Goal: Task Accomplishment & Management: Use online tool/utility

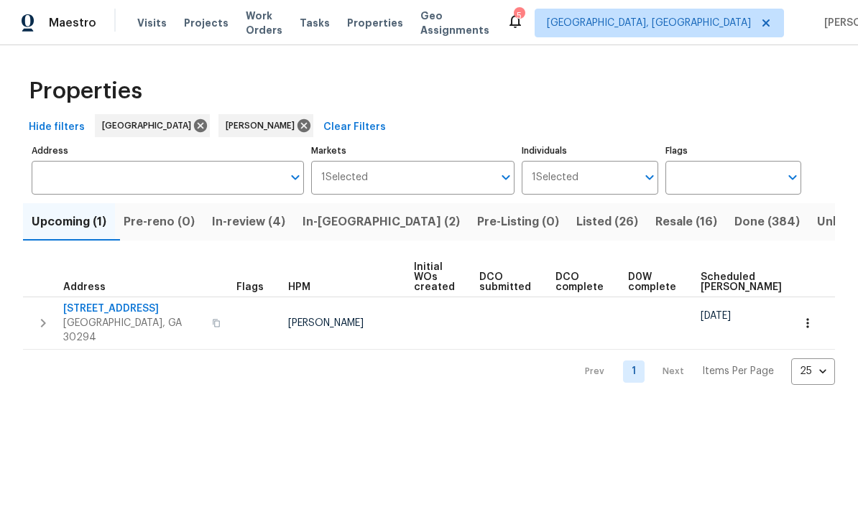
click at [343, 228] on span "In-[GEOGRAPHIC_DATA] (2)" at bounding box center [380, 222] width 157 height 20
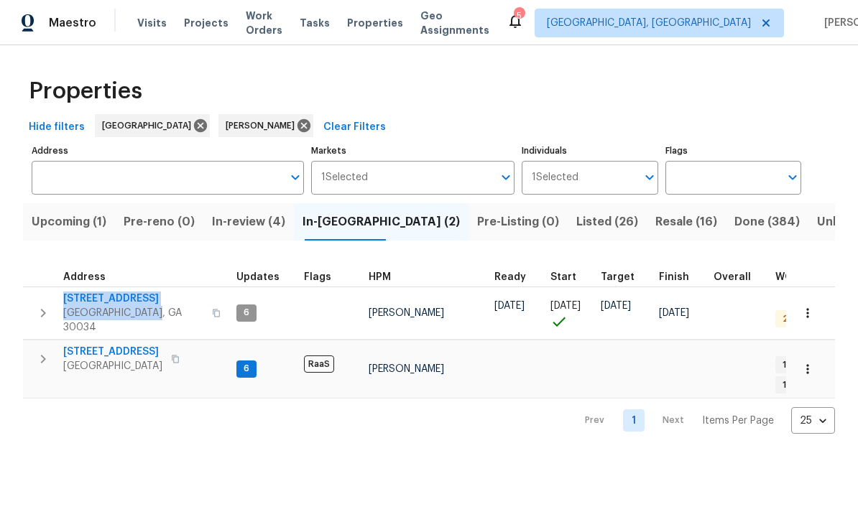
click at [148, 29] on span "Visits" at bounding box center [151, 23] width 29 height 14
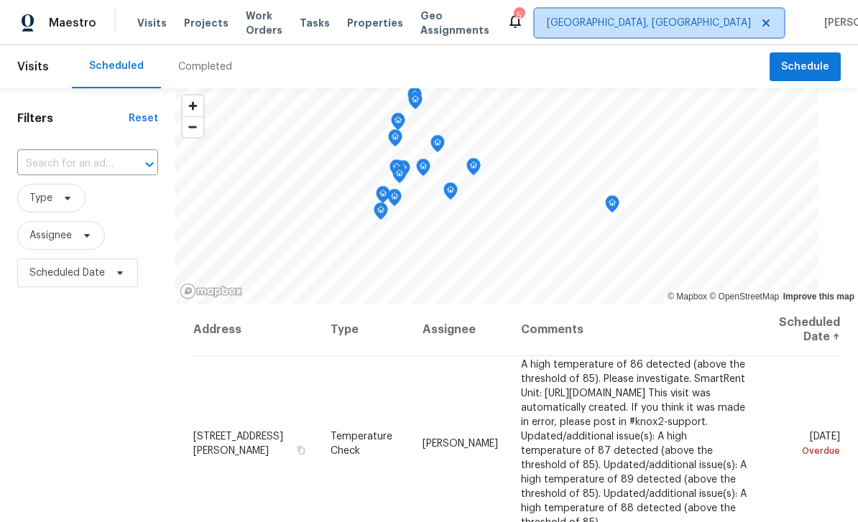
click at [679, 22] on span "[GEOGRAPHIC_DATA], [GEOGRAPHIC_DATA]" at bounding box center [649, 23] width 204 height 14
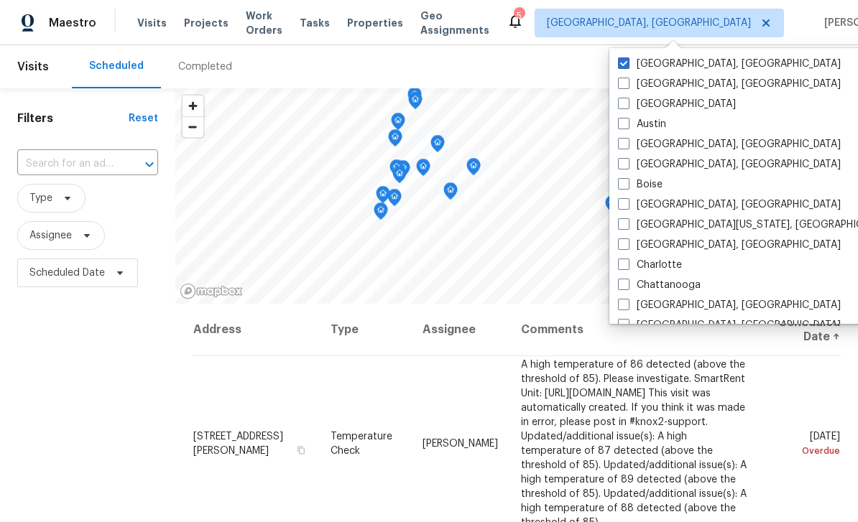
click at [639, 108] on label "[GEOGRAPHIC_DATA]" at bounding box center [677, 104] width 118 height 14
click at [627, 106] on input "[GEOGRAPHIC_DATA]" at bounding box center [622, 101] width 9 height 9
checkbox input "true"
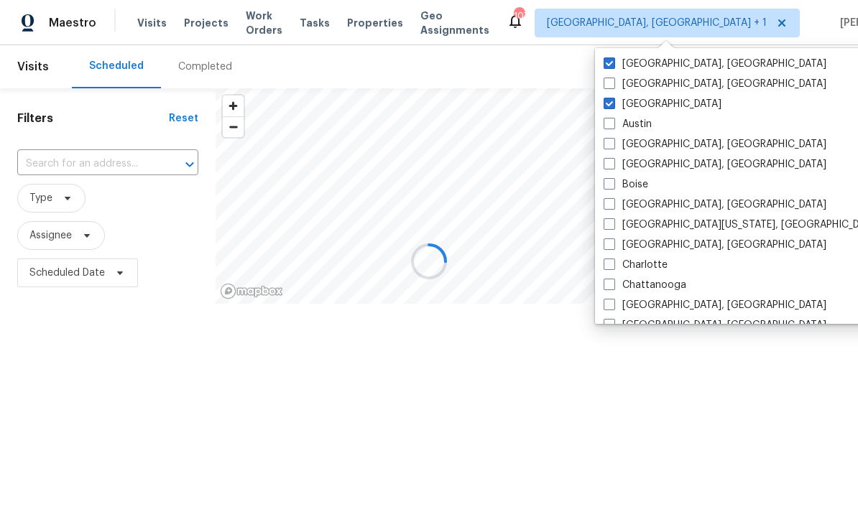
click at [669, 69] on label "[GEOGRAPHIC_DATA], [GEOGRAPHIC_DATA]" at bounding box center [714, 64] width 223 height 14
click at [613, 66] on input "[GEOGRAPHIC_DATA], [GEOGRAPHIC_DATA]" at bounding box center [607, 61] width 9 height 9
checkbox input "false"
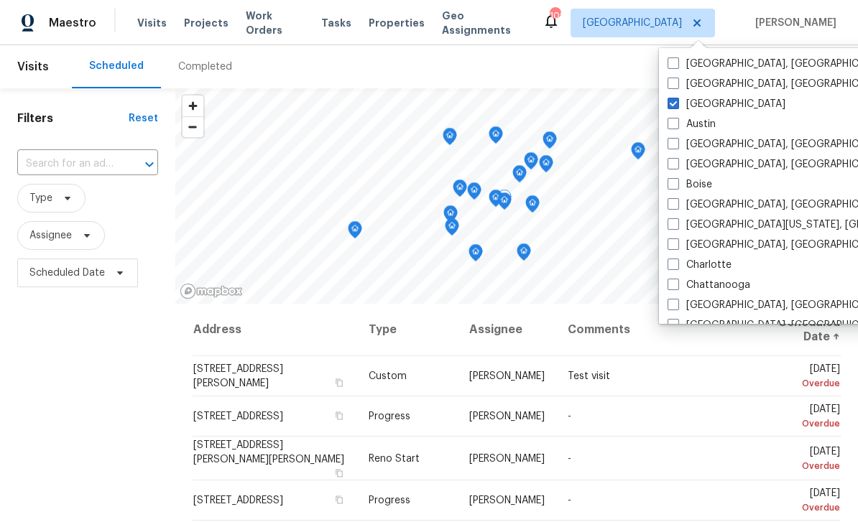
click at [80, 167] on input "text" at bounding box center [67, 164] width 101 height 22
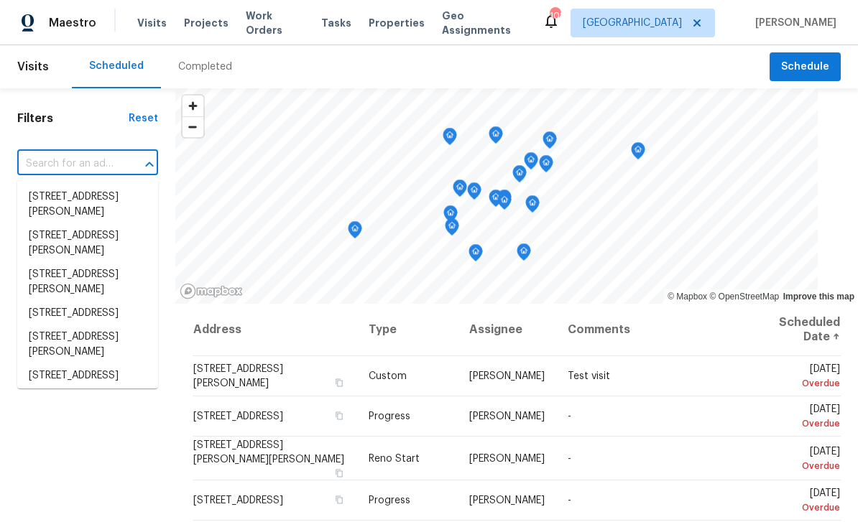
click at [68, 167] on input "text" at bounding box center [67, 164] width 101 height 22
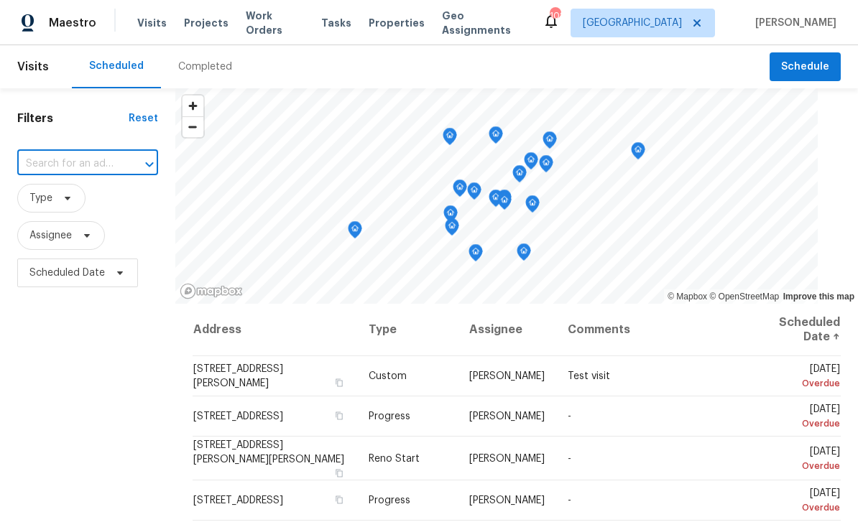
paste input "[STREET_ADDRESS]"
type input "[STREET_ADDRESS]"
click at [58, 200] on li "[STREET_ADDRESS]" at bounding box center [87, 197] width 141 height 24
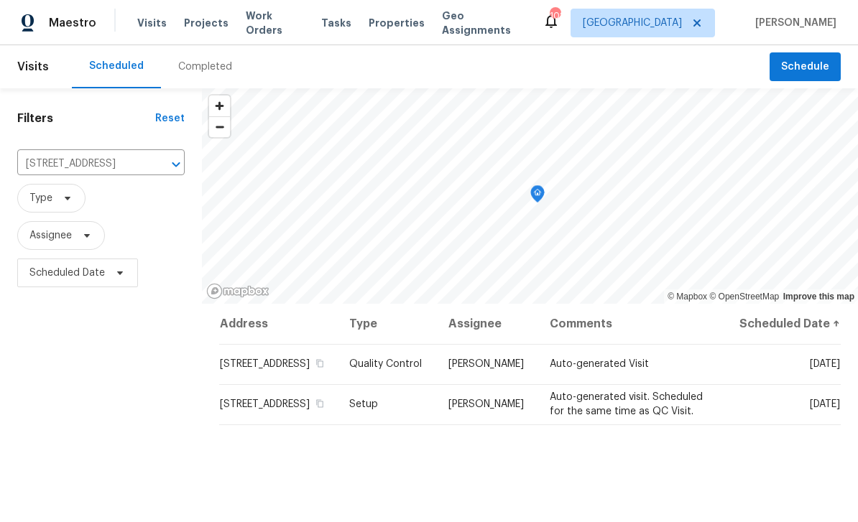
click at [0, 0] on icon at bounding box center [0, 0] width 0 height 0
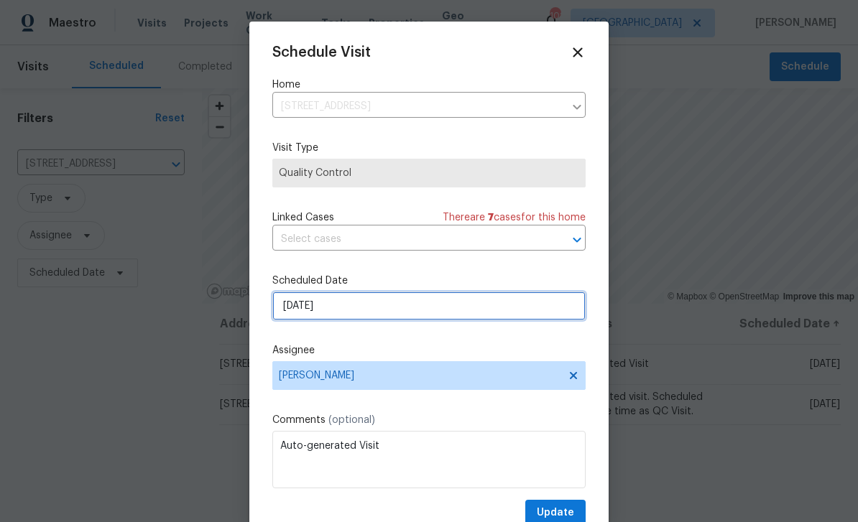
click at [295, 312] on input "[DATE]" at bounding box center [428, 306] width 313 height 29
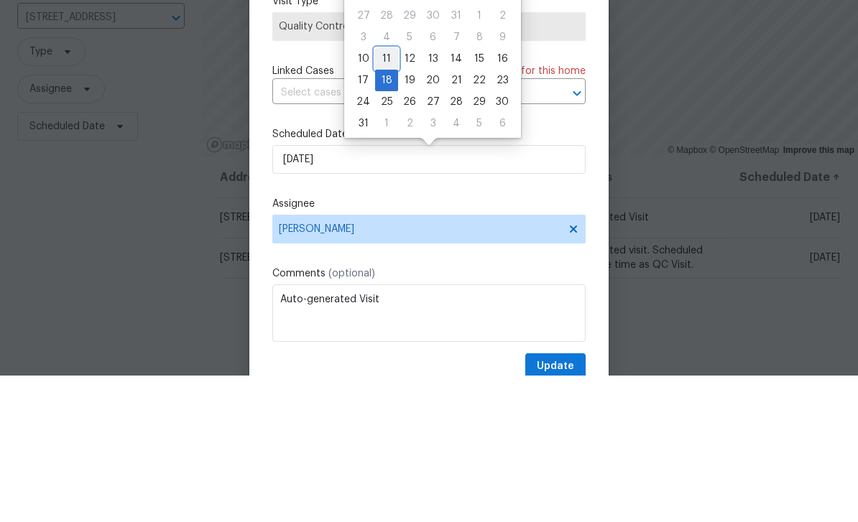
click at [383, 195] on div "11" at bounding box center [386, 205] width 23 height 20
type input "[DATE]"
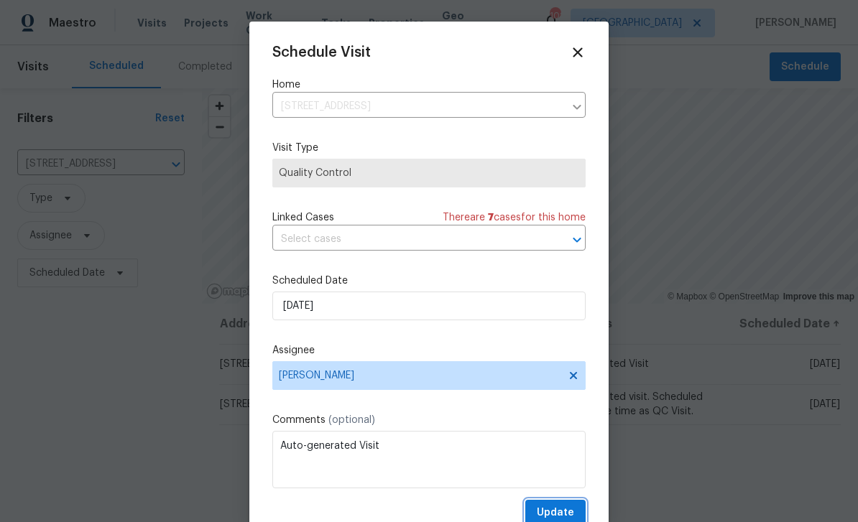
click at [583, 503] on button "Update" at bounding box center [555, 513] width 60 height 27
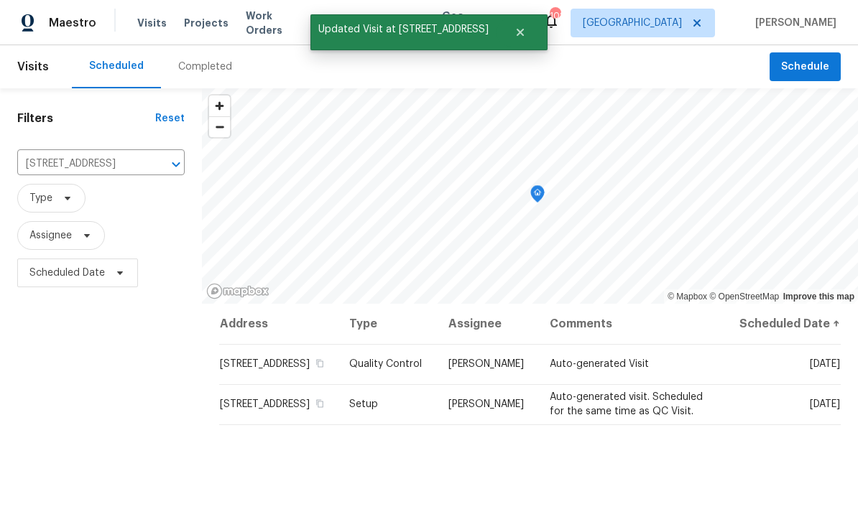
click at [0, 0] on icon at bounding box center [0, 0] width 0 height 0
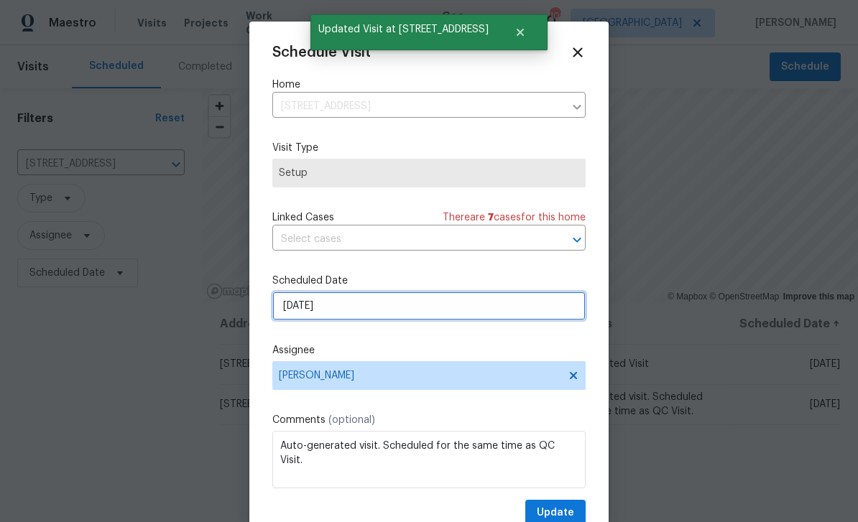
click at [301, 310] on input "[DATE]" at bounding box center [428, 306] width 313 height 29
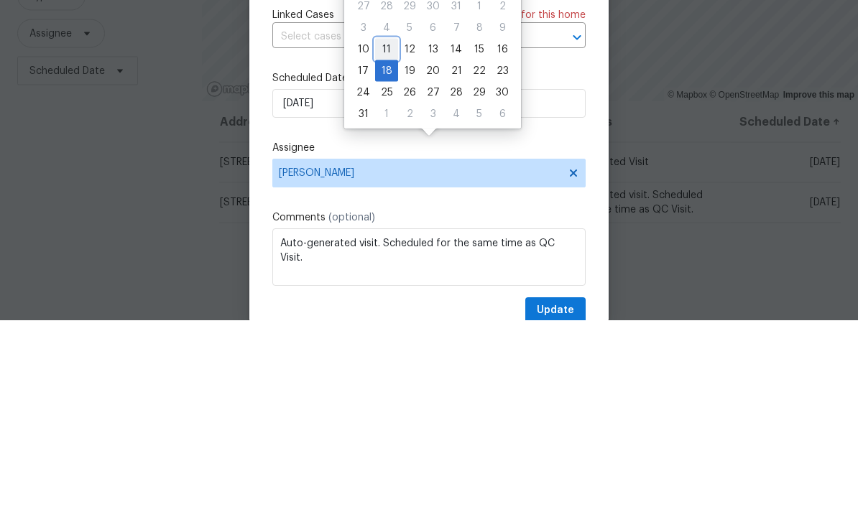
click at [387, 241] on div "11" at bounding box center [386, 251] width 23 height 20
type input "[DATE]"
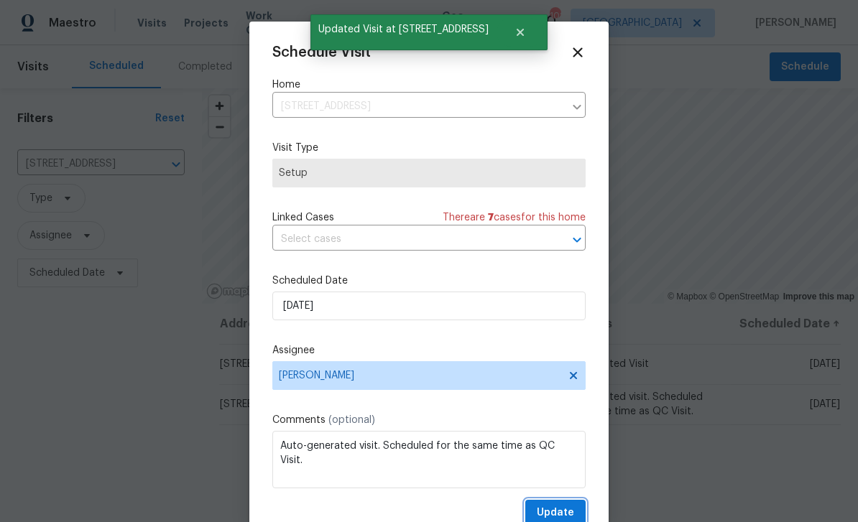
click at [582, 503] on button "Update" at bounding box center [555, 513] width 60 height 27
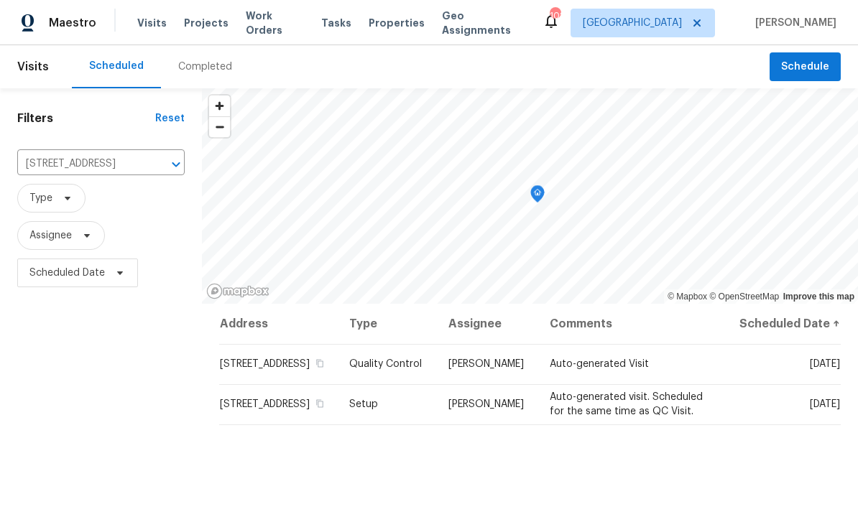
click at [150, 157] on icon "Clear" at bounding box center [157, 164] width 14 height 14
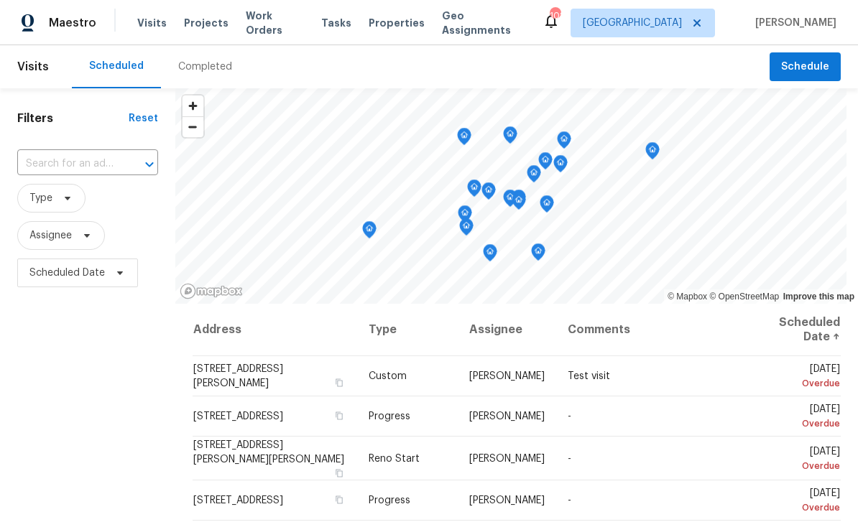
click at [105, 161] on input "text" at bounding box center [67, 164] width 101 height 22
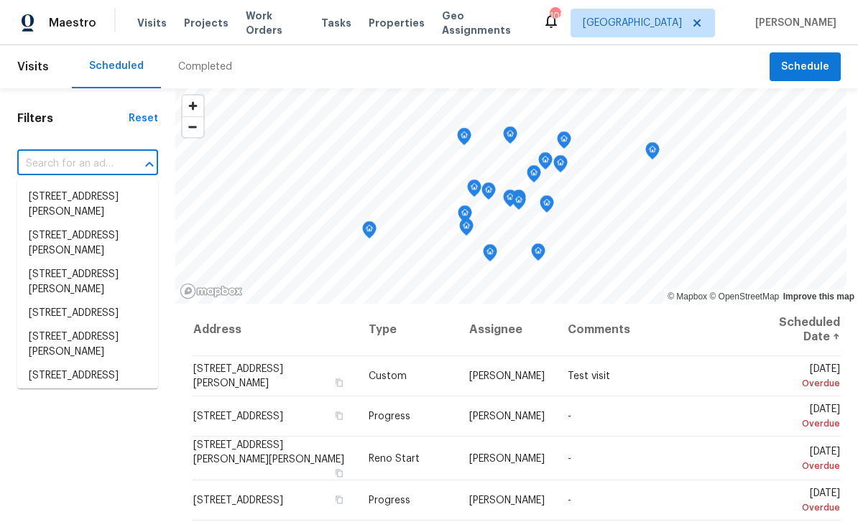
click at [96, 167] on input "text" at bounding box center [67, 164] width 101 height 22
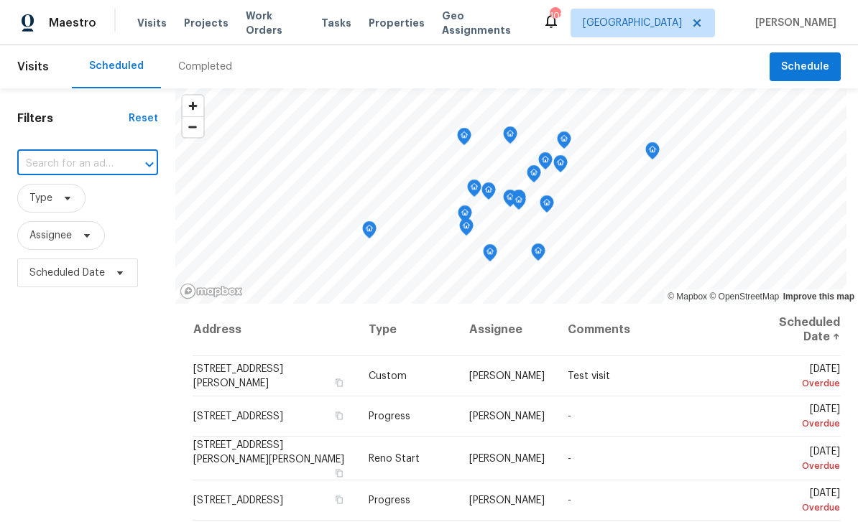
paste input "[STREET_ADDRESS]"
type input "[STREET_ADDRESS]"
click at [90, 205] on li "[STREET_ADDRESS]" at bounding box center [87, 197] width 141 height 24
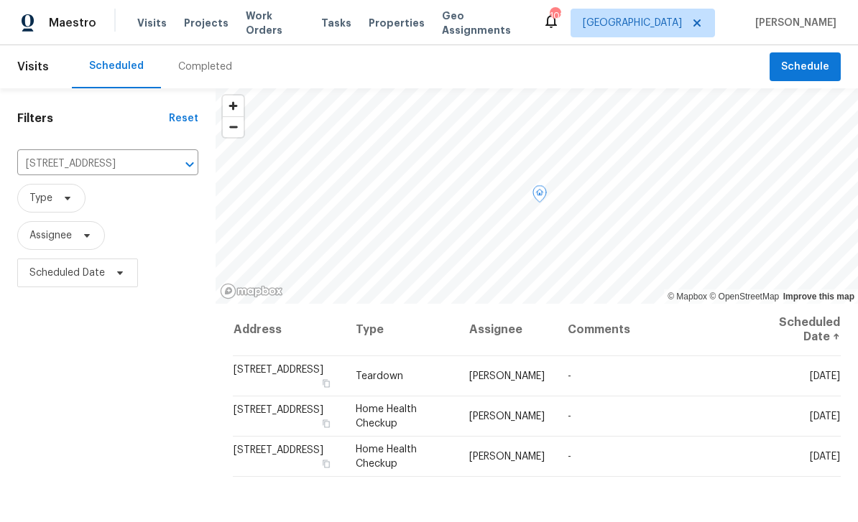
click at [0, 0] on icon at bounding box center [0, 0] width 0 height 0
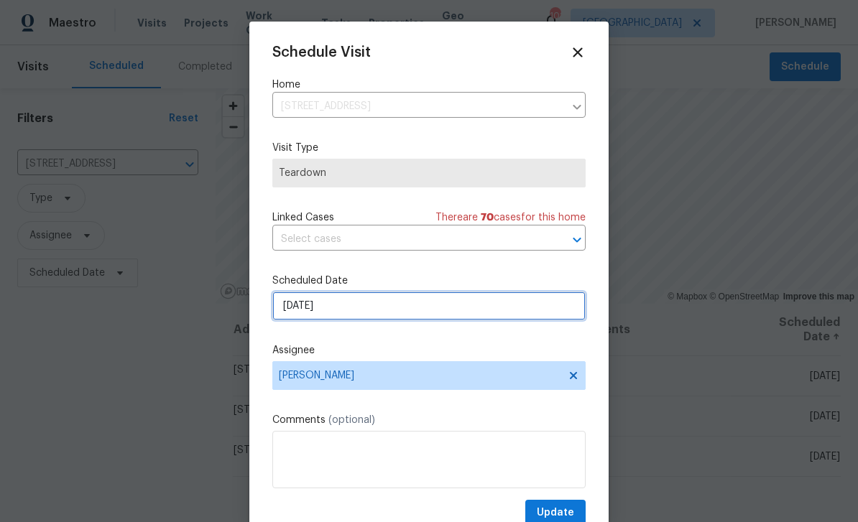
click at [305, 309] on input "[DATE]" at bounding box center [428, 306] width 313 height 29
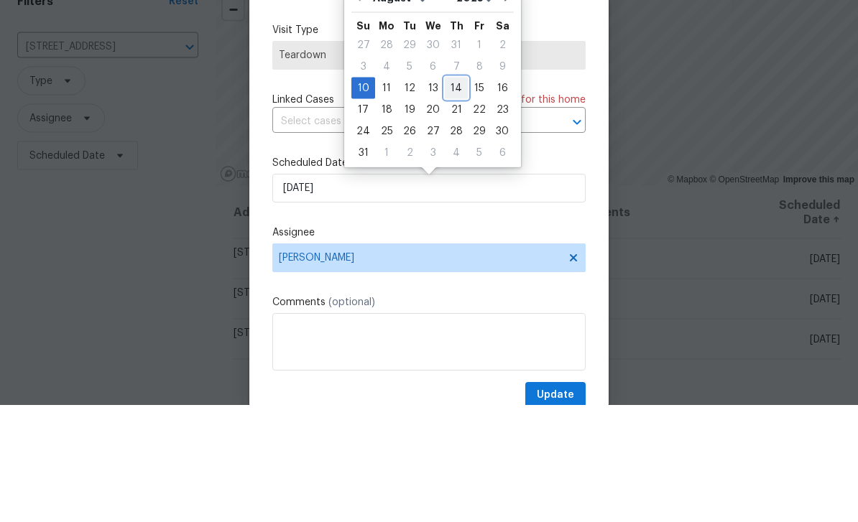
click at [456, 195] on div "14" at bounding box center [456, 205] width 23 height 20
type input "[DATE]"
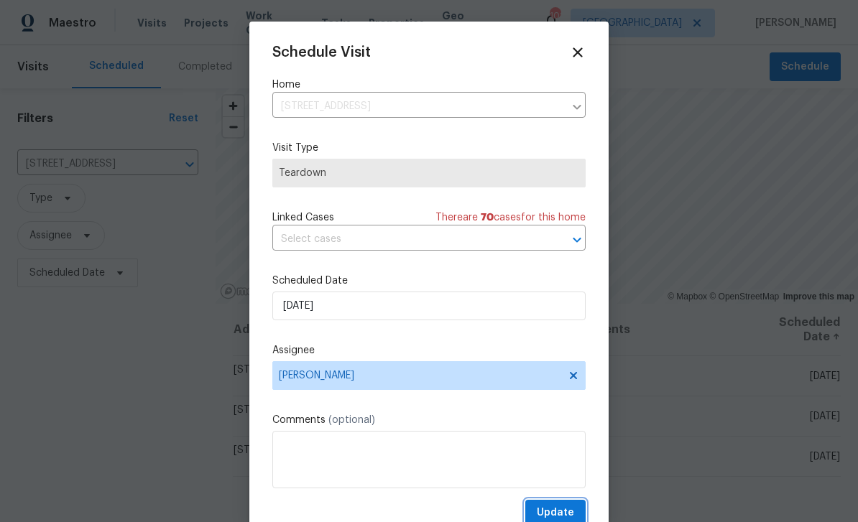
click at [570, 509] on span "Update" at bounding box center [555, 513] width 37 height 18
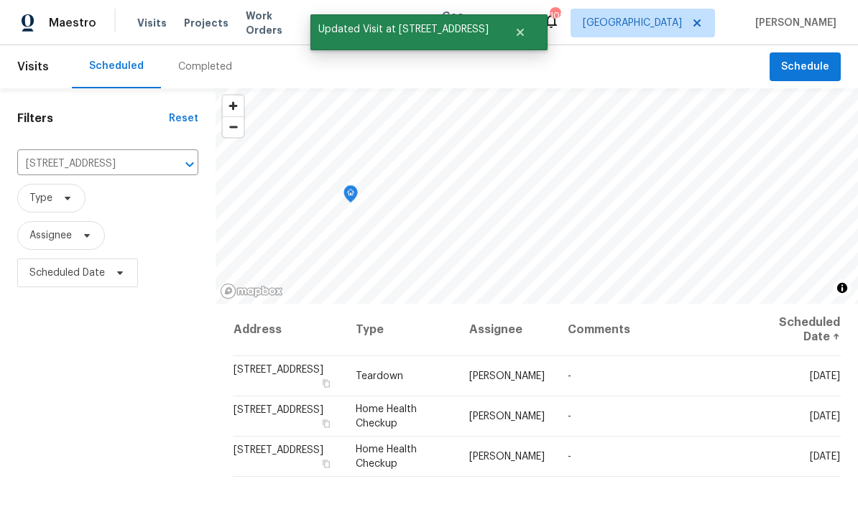
scroll to position [0, 0]
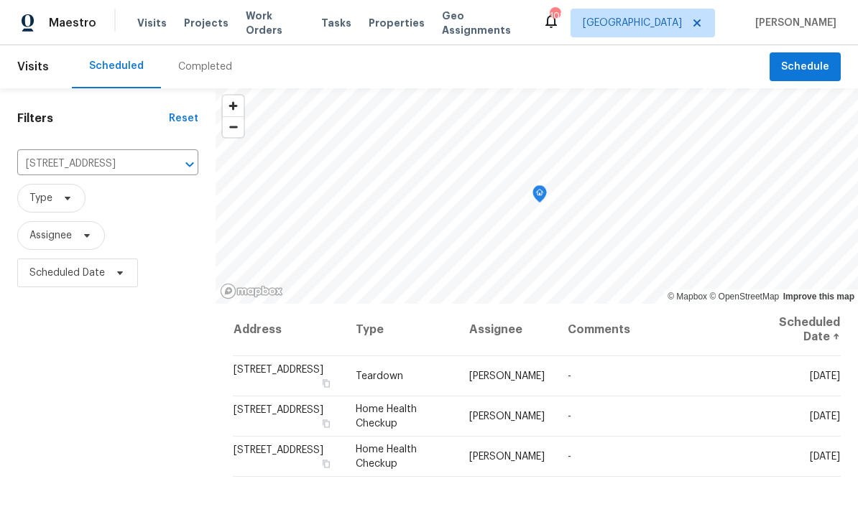
click at [134, 164] on input "[STREET_ADDRESS]" at bounding box center [87, 164] width 141 height 22
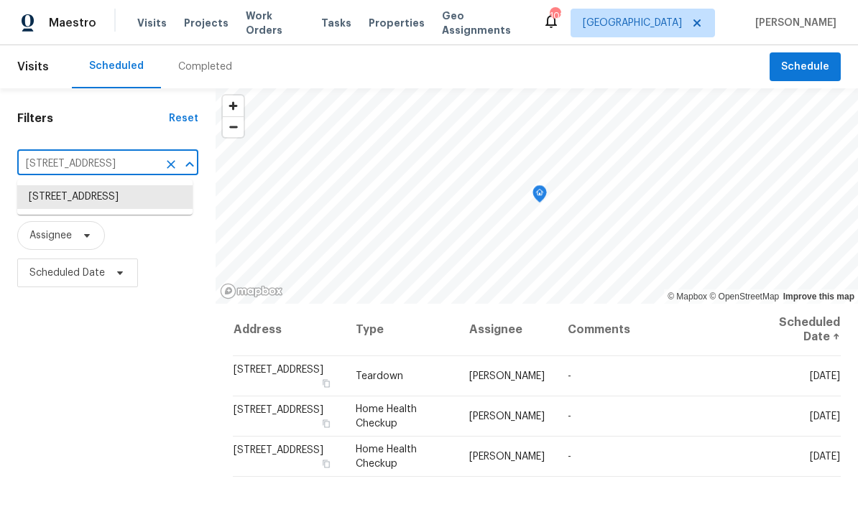
click at [152, 167] on input "[STREET_ADDRESS]" at bounding box center [87, 164] width 141 height 22
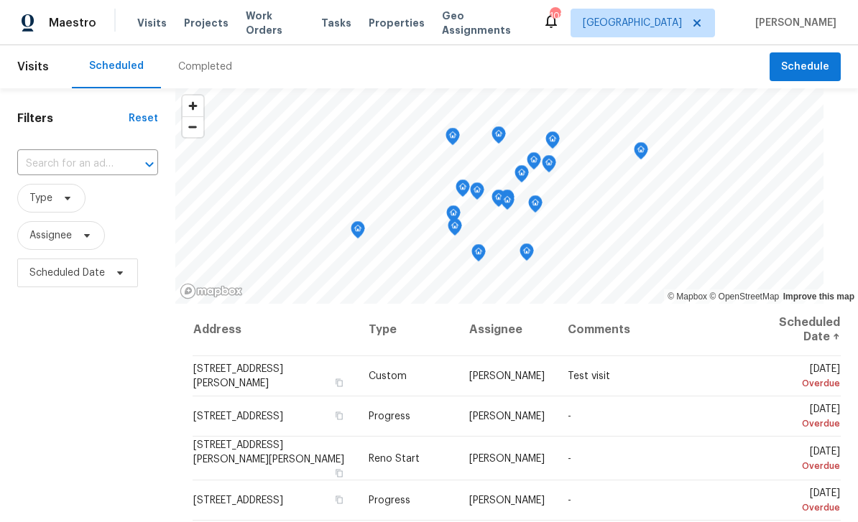
click at [82, 167] on input "text" at bounding box center [67, 164] width 101 height 22
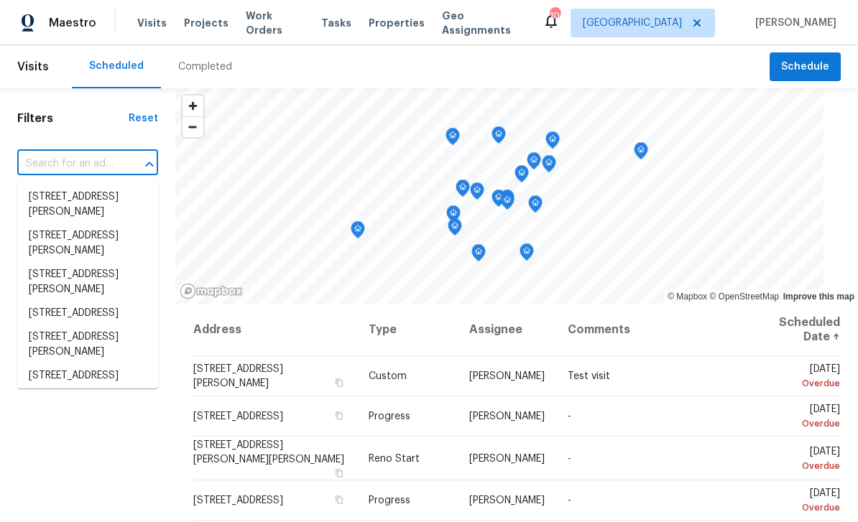
click at [78, 162] on input "text" at bounding box center [67, 164] width 101 height 22
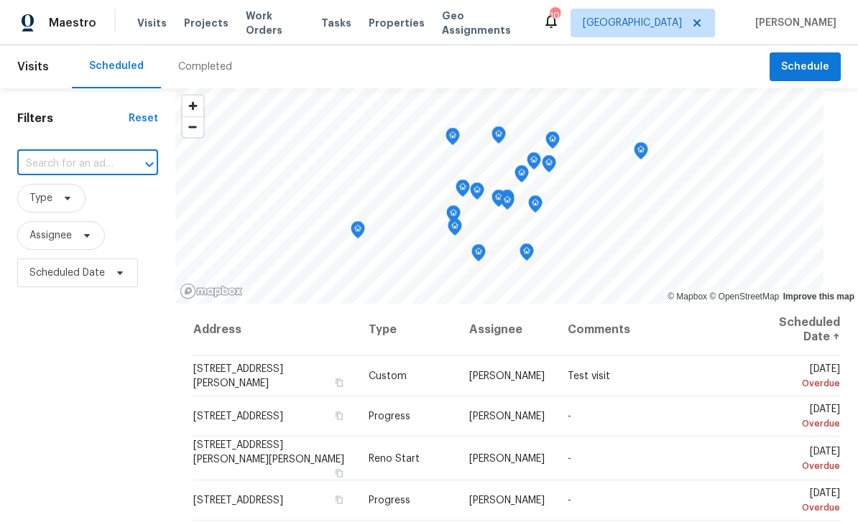
paste input "[STREET_ADDRESS][PERSON_NAME]"
type input "[STREET_ADDRESS][PERSON_NAME]"
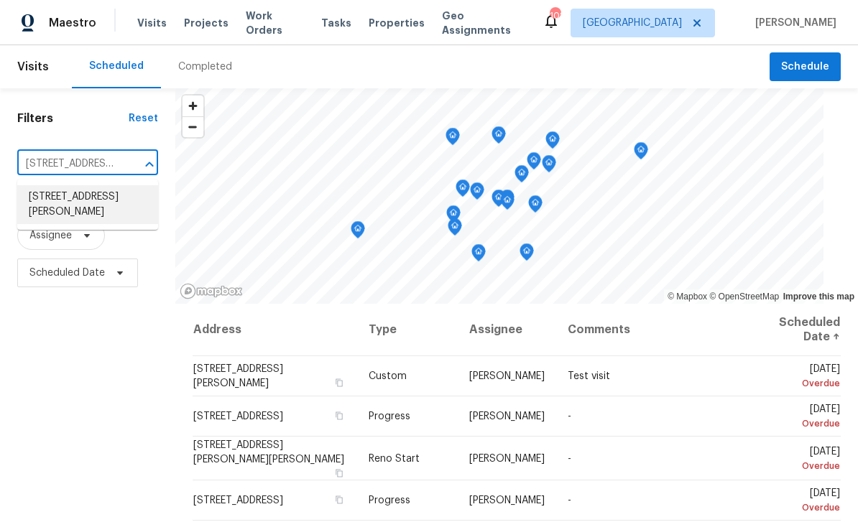
click at [74, 205] on li "[STREET_ADDRESS][PERSON_NAME]" at bounding box center [87, 204] width 141 height 39
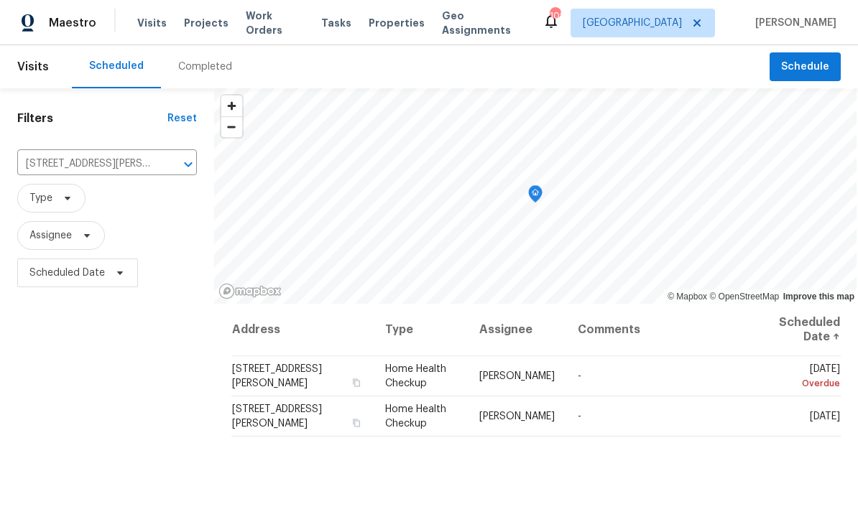
click at [0, 0] on icon at bounding box center [0, 0] width 0 height 0
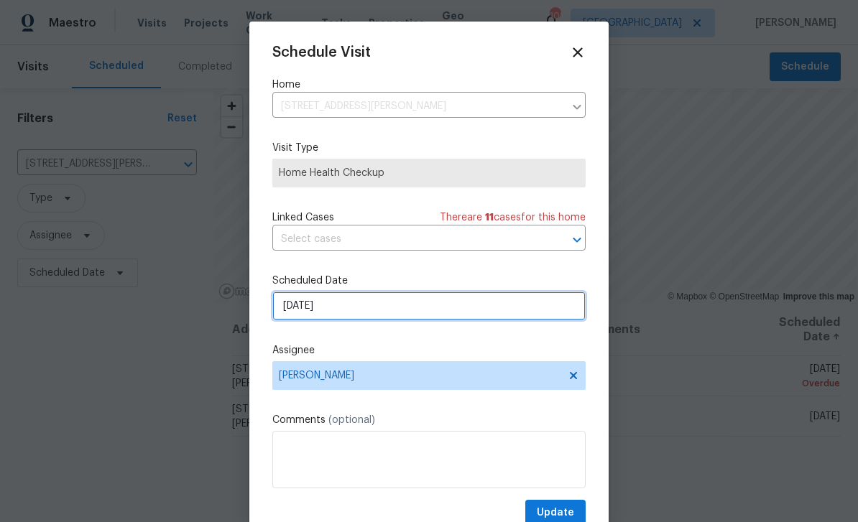
click at [343, 307] on input "[DATE]" at bounding box center [428, 306] width 313 height 29
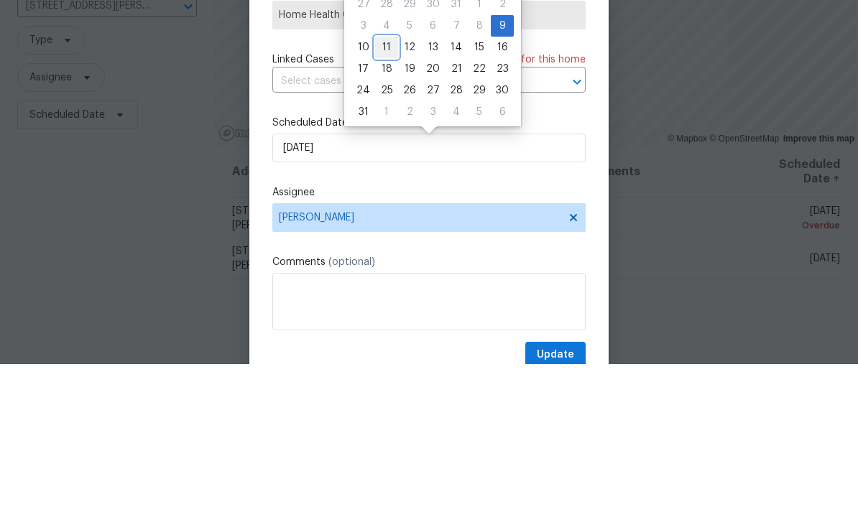
click at [386, 195] on div "11" at bounding box center [386, 205] width 23 height 20
type input "[DATE]"
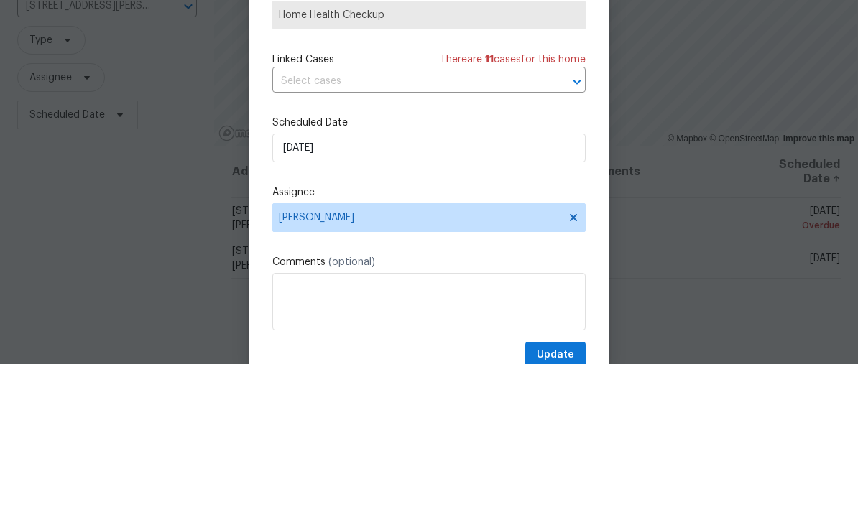
scroll to position [46, 0]
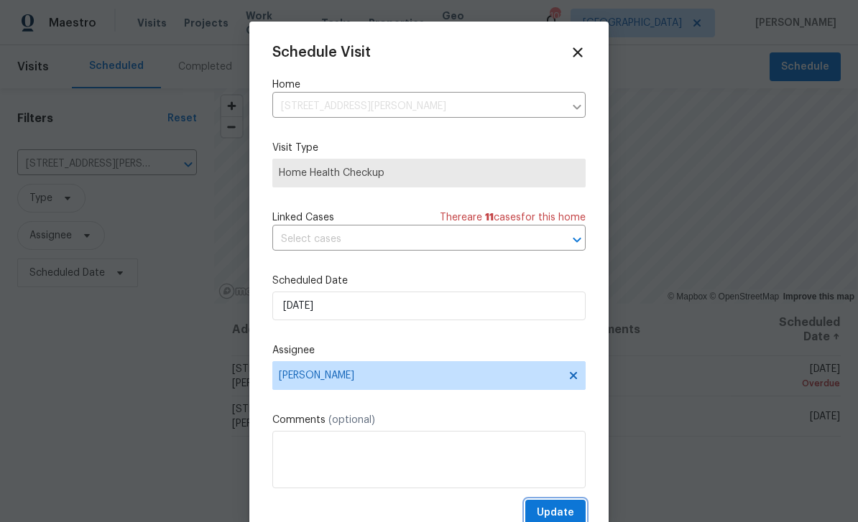
click at [577, 510] on button "Update" at bounding box center [555, 513] width 60 height 27
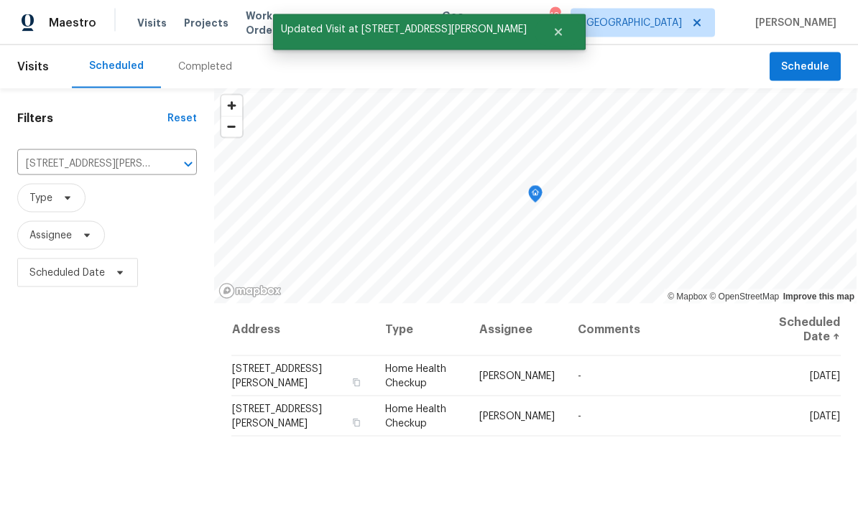
scroll to position [0, 0]
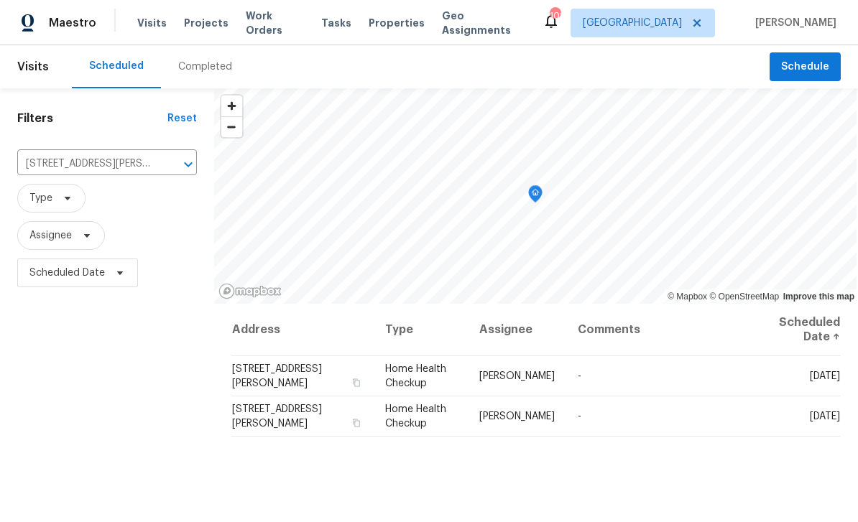
click at [163, 163] on button "Clear" at bounding box center [169, 164] width 20 height 20
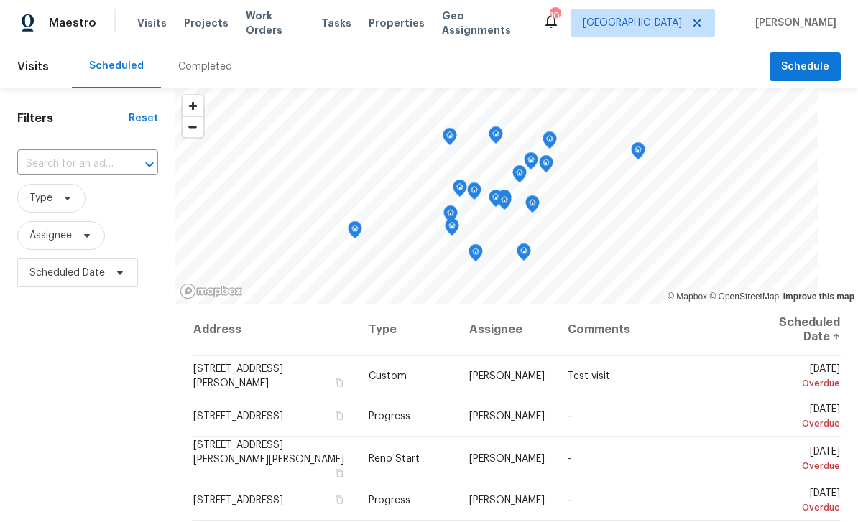
click at [80, 164] on input "text" at bounding box center [67, 164] width 101 height 22
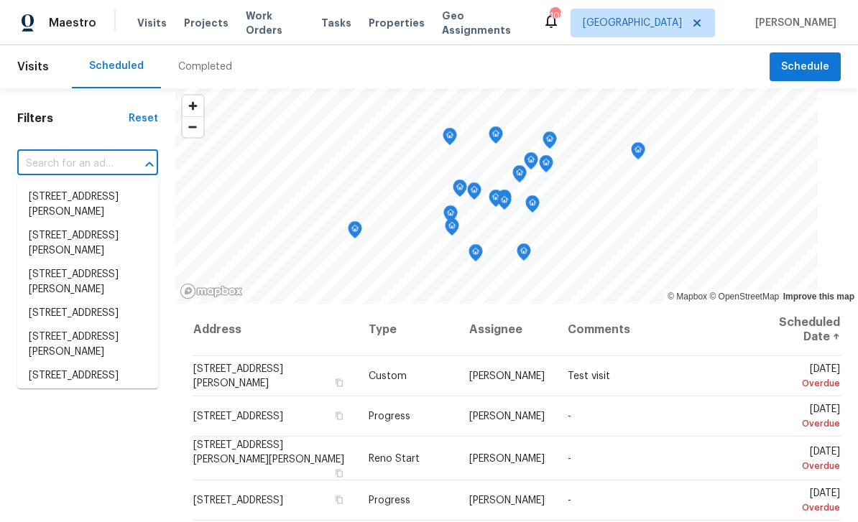
click at [68, 166] on input "text" at bounding box center [67, 164] width 101 height 22
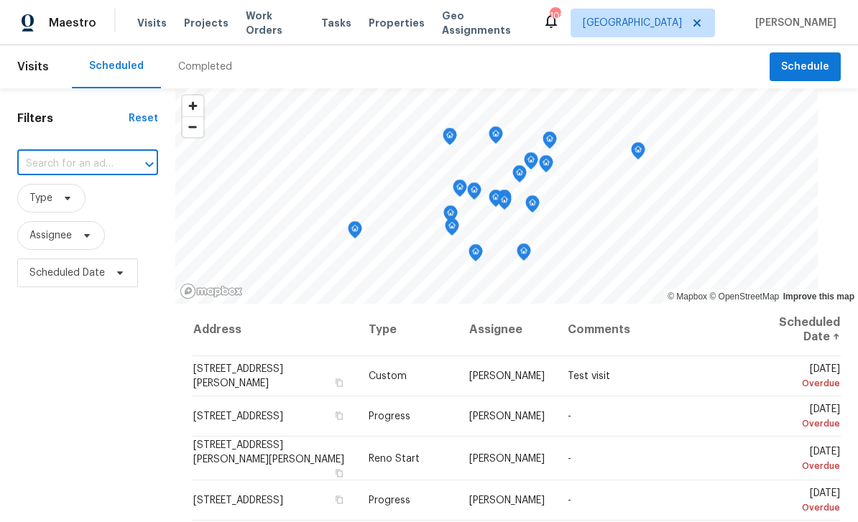
paste input "[STREET_ADDRESS][PERSON_NAME]"
type input "[STREET_ADDRESS][PERSON_NAME]"
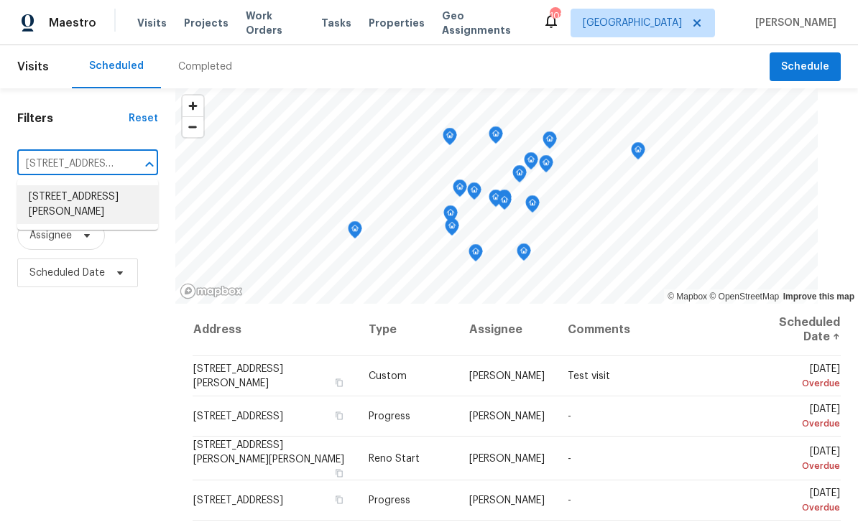
click at [90, 202] on li "[STREET_ADDRESS][PERSON_NAME]" at bounding box center [87, 204] width 141 height 39
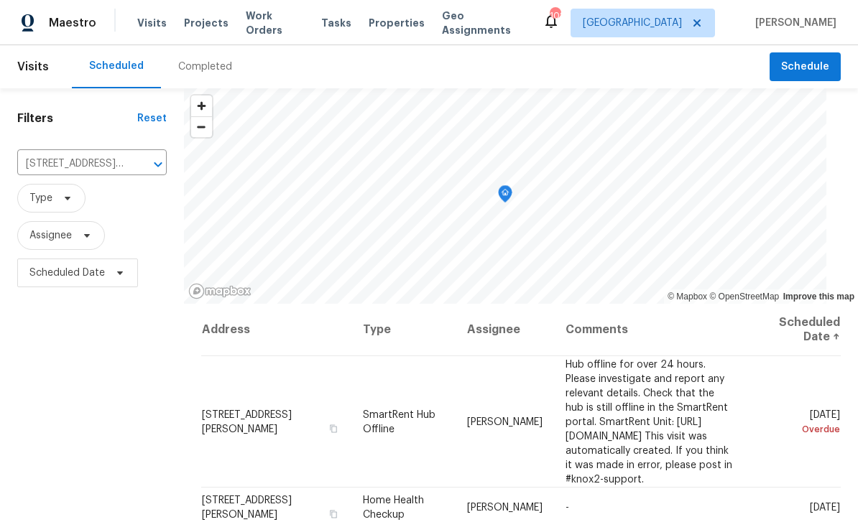
click at [0, 0] on icon at bounding box center [0, 0] width 0 height 0
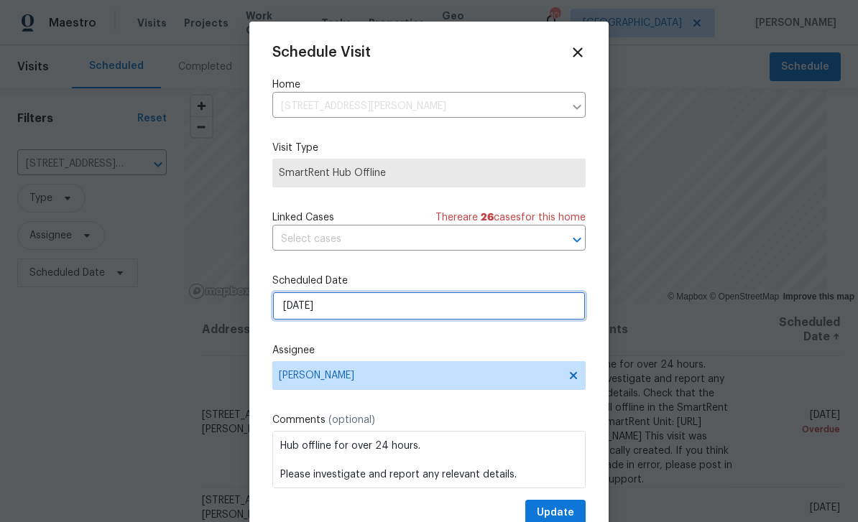
click at [299, 315] on input "[DATE]" at bounding box center [428, 306] width 313 height 29
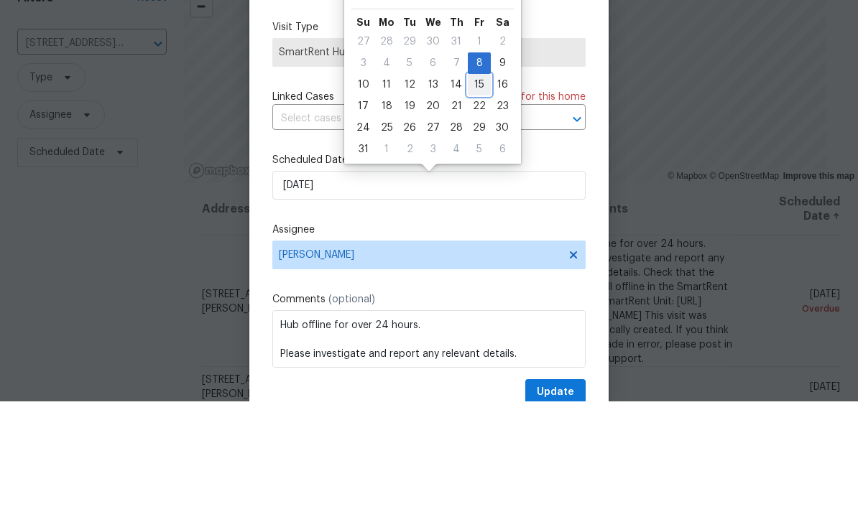
click at [477, 195] on div "15" at bounding box center [479, 205] width 23 height 20
type input "[DATE]"
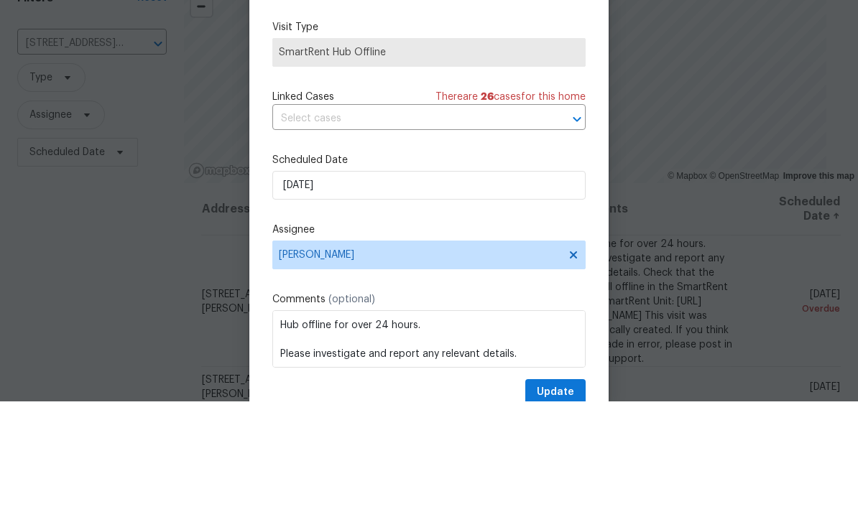
scroll to position [46, 0]
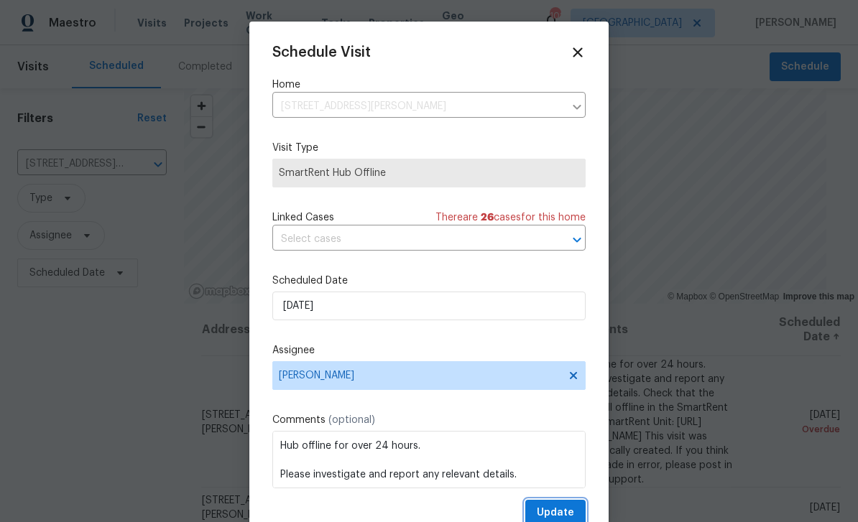
click at [564, 512] on span "Update" at bounding box center [555, 513] width 37 height 18
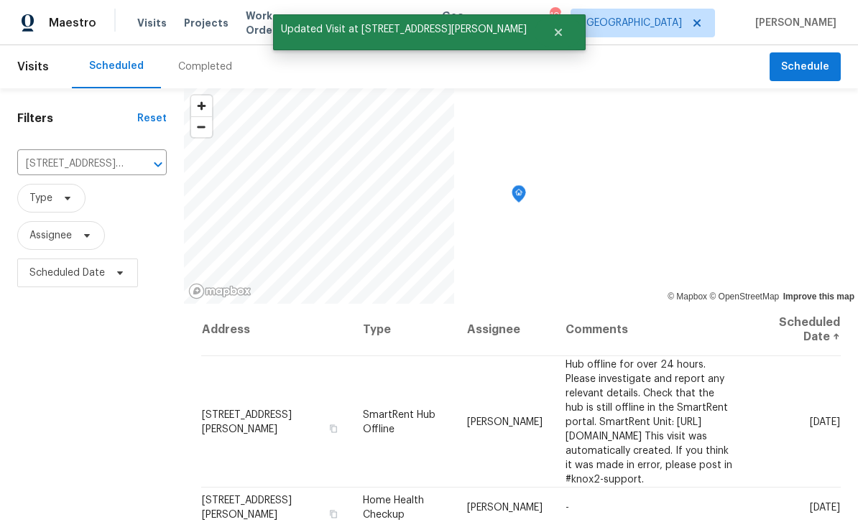
scroll to position [0, 0]
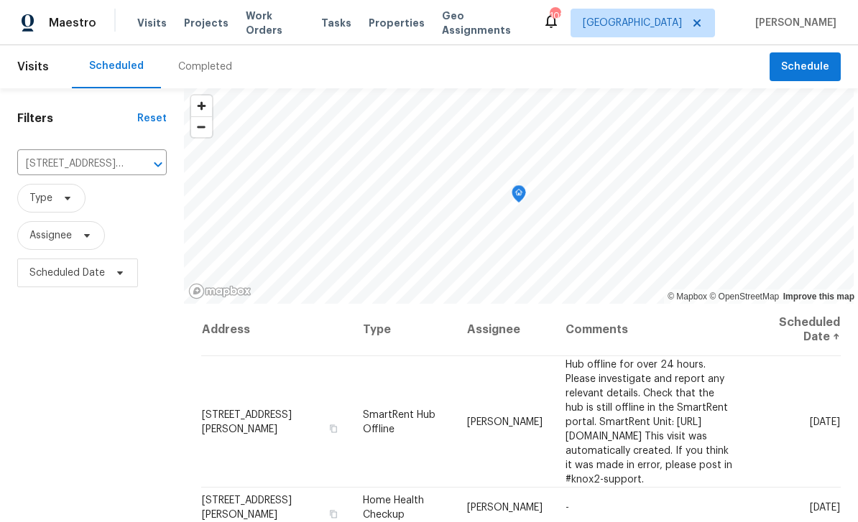
click at [278, 17] on span "Work Orders" at bounding box center [275, 23] width 58 height 29
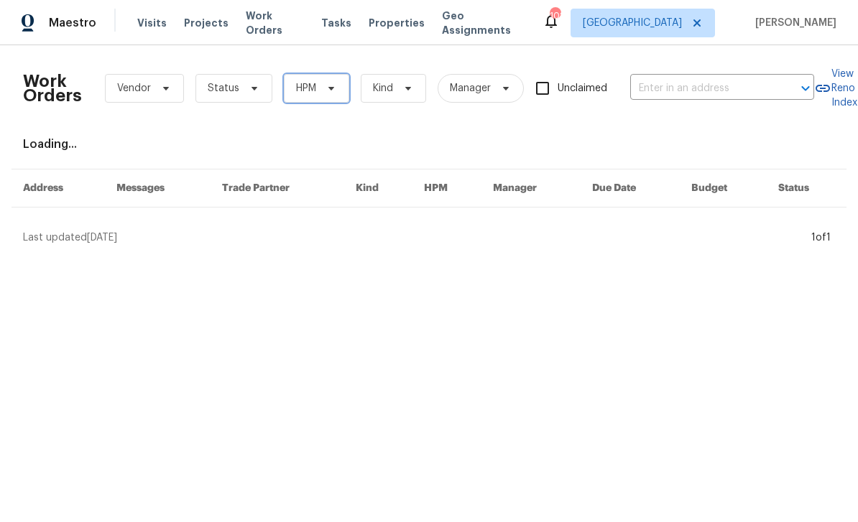
click at [316, 88] on span "HPM" at bounding box center [316, 88] width 65 height 29
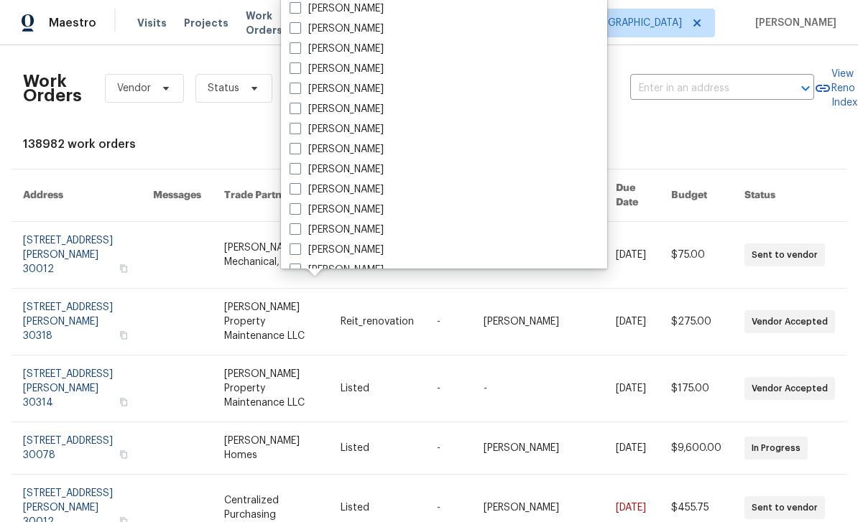
scroll to position [460, 0]
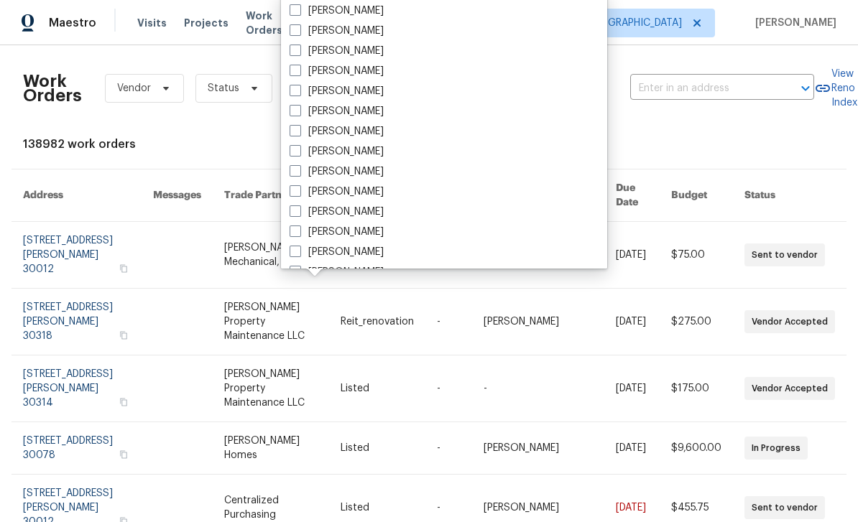
click at [324, 210] on label "[PERSON_NAME]" at bounding box center [336, 212] width 94 height 14
click at [299, 210] on input "[PERSON_NAME]" at bounding box center [293, 209] width 9 height 9
checkbox input "true"
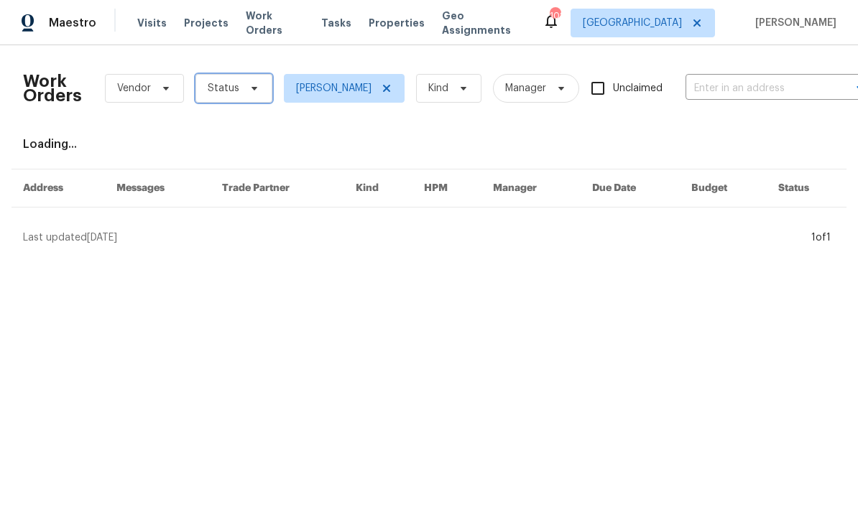
click at [249, 90] on icon at bounding box center [254, 88] width 11 height 11
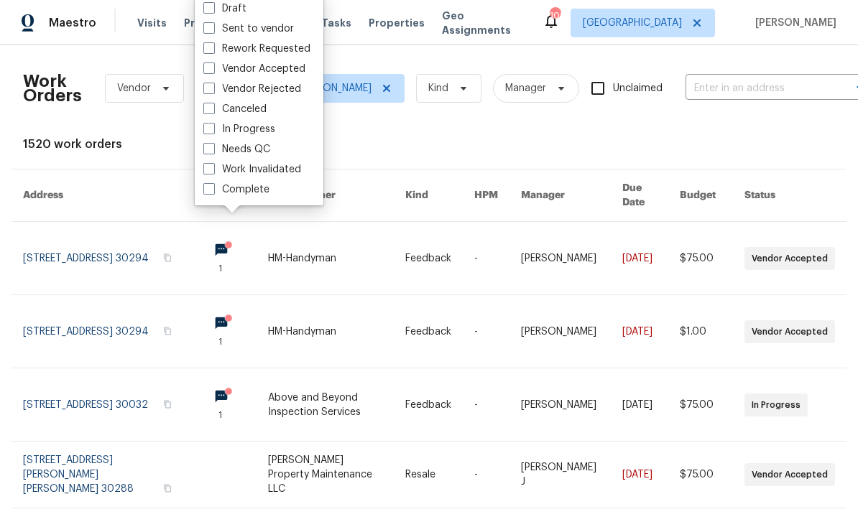
click at [233, 154] on label "Needs QC" at bounding box center [236, 149] width 67 height 14
click at [213, 152] on input "Needs QC" at bounding box center [207, 146] width 9 height 9
checkbox input "true"
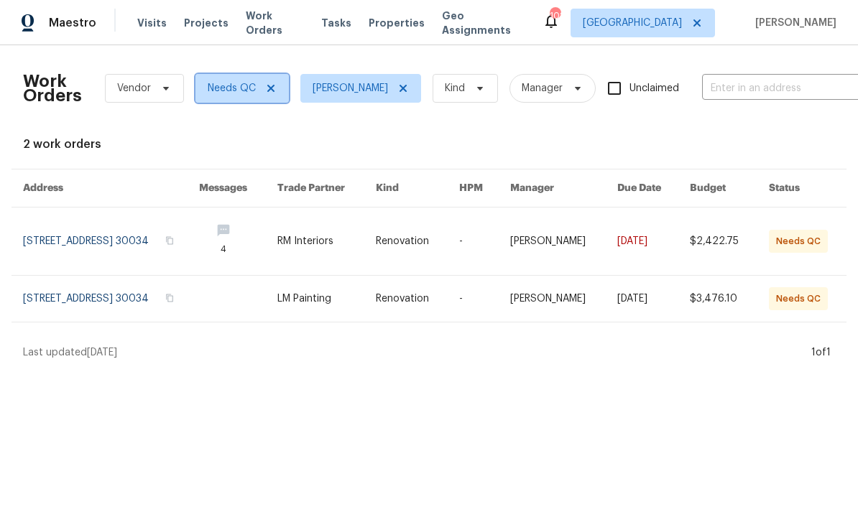
click at [227, 90] on span "Needs QC" at bounding box center [232, 88] width 48 height 14
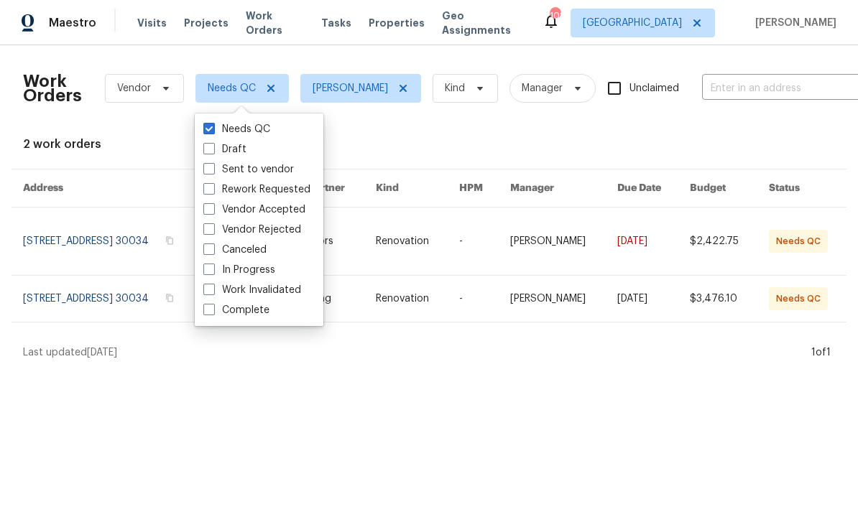
click at [226, 275] on label "In Progress" at bounding box center [239, 270] width 72 height 14
click at [213, 272] on input "In Progress" at bounding box center [207, 267] width 9 height 9
checkbox input "true"
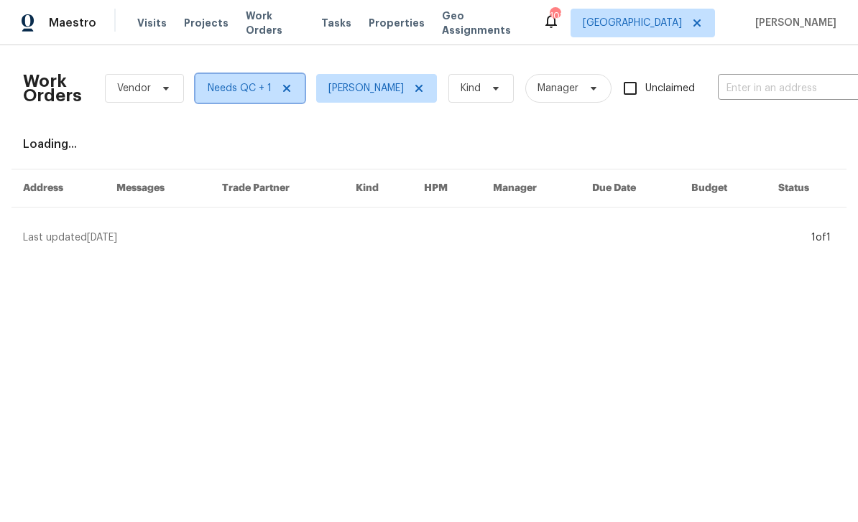
click at [231, 97] on span "Needs QC + 1" at bounding box center [249, 88] width 109 height 29
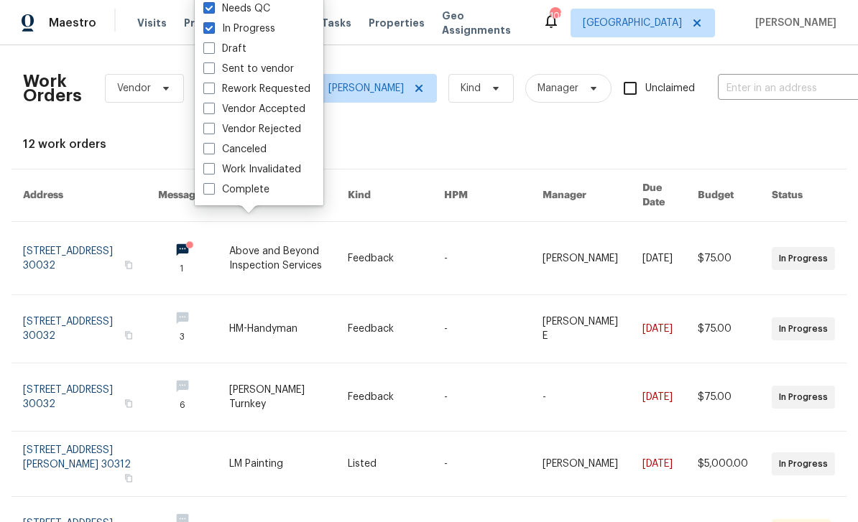
click at [216, 9] on label "Needs QC" at bounding box center [236, 8] width 67 height 14
click at [213, 9] on input "Needs QC" at bounding box center [207, 5] width 9 height 9
checkbox input "false"
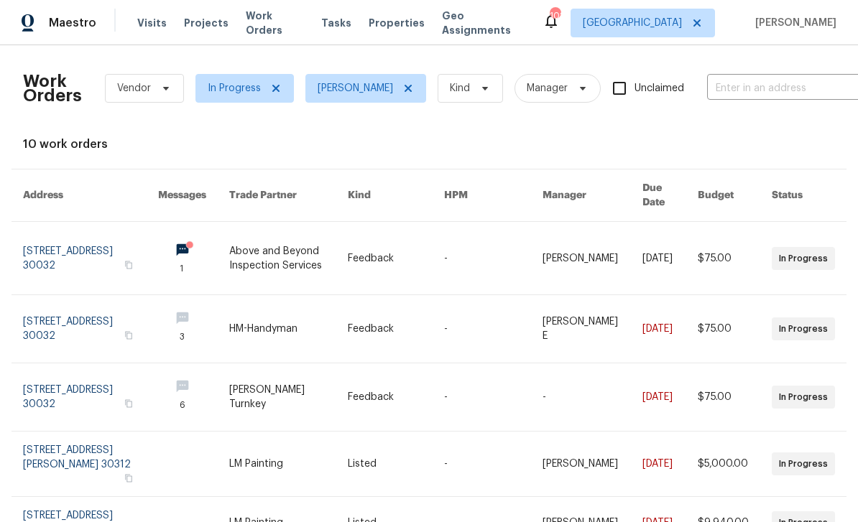
click at [730, 78] on input "text" at bounding box center [779, 89] width 144 height 22
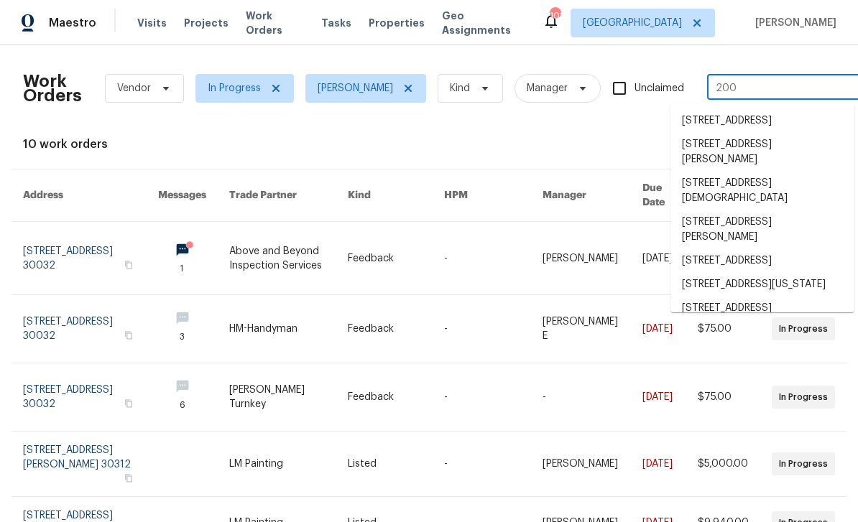
type input "2007"
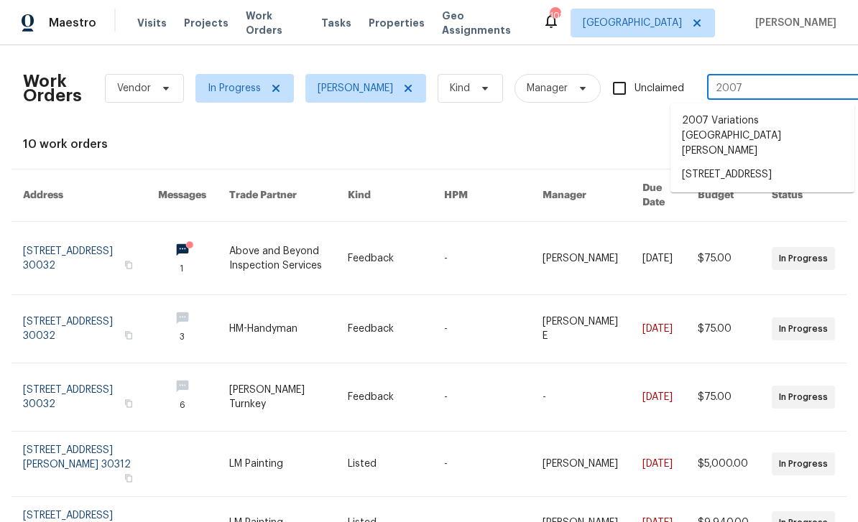
click at [744, 131] on li "2007 Variations [GEOGRAPHIC_DATA][PERSON_NAME]" at bounding box center [762, 136] width 184 height 54
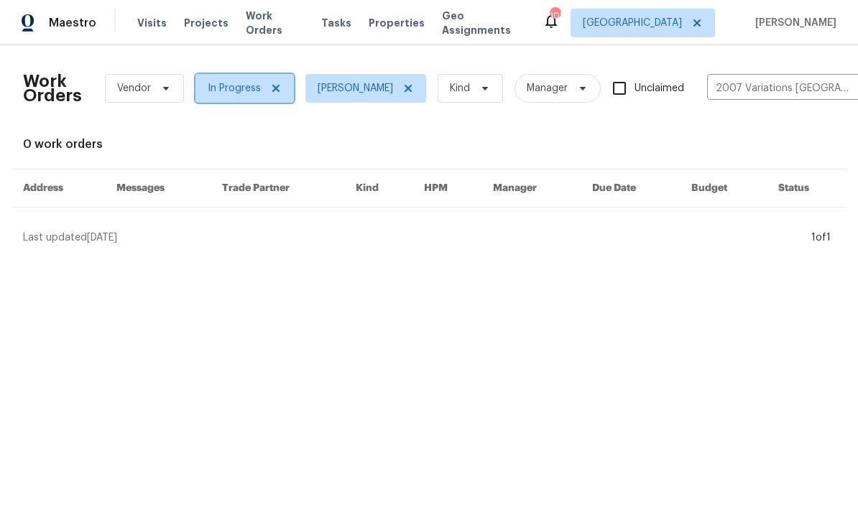
click at [250, 92] on span "In Progress" at bounding box center [234, 88] width 53 height 14
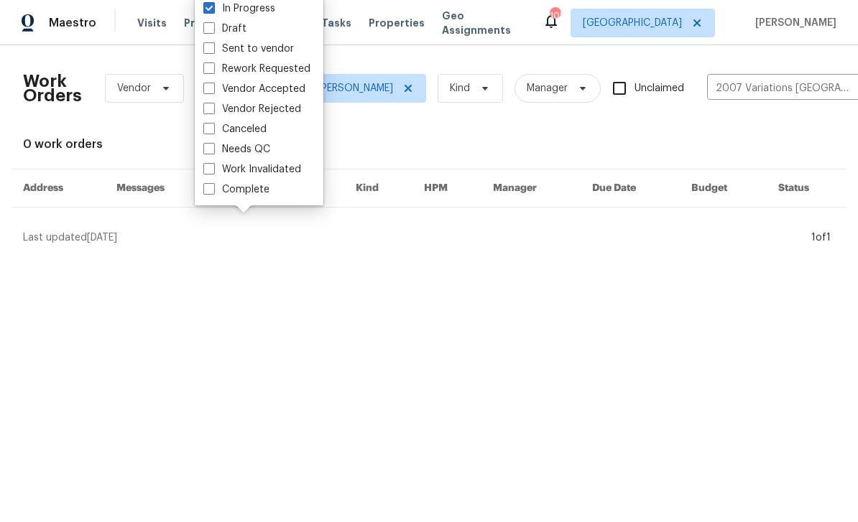
click at [278, 84] on label "Vendor Accepted" at bounding box center [254, 89] width 102 height 14
click at [213, 84] on input "Vendor Accepted" at bounding box center [207, 86] width 9 height 9
checkbox input "true"
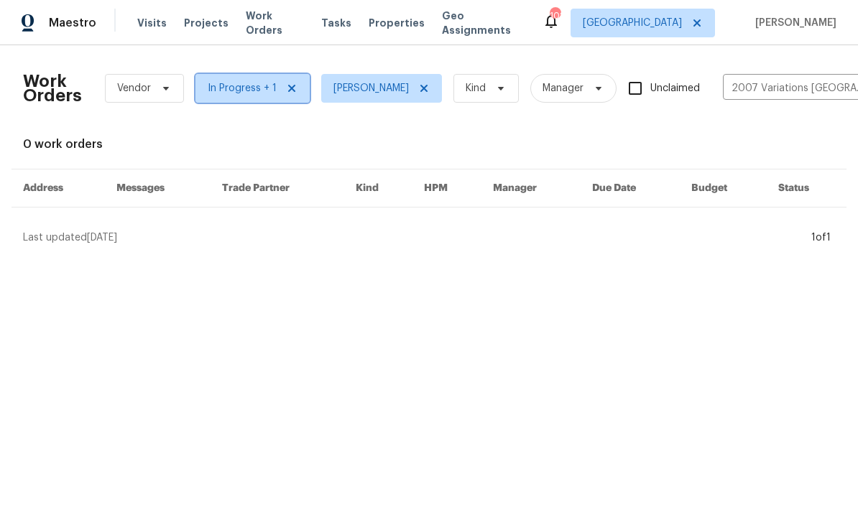
click at [287, 93] on icon at bounding box center [291, 88] width 11 height 11
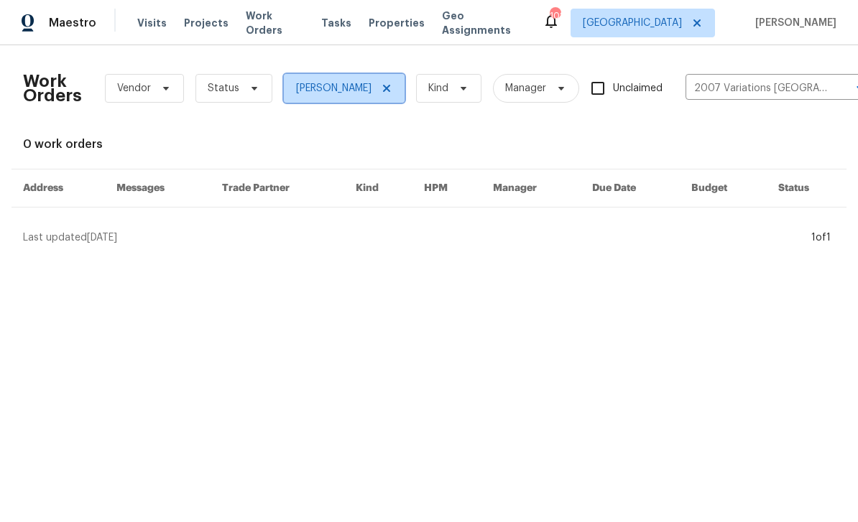
click at [381, 90] on icon at bounding box center [386, 88] width 11 height 11
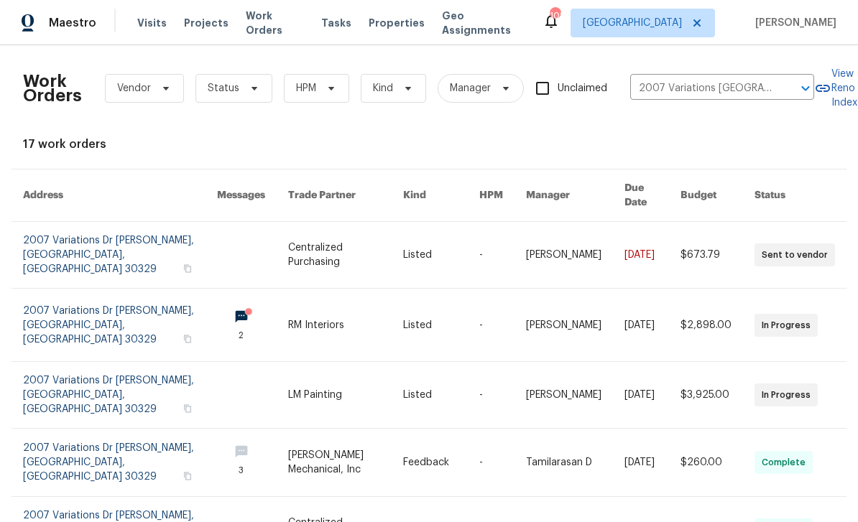
click at [62, 300] on link at bounding box center [120, 325] width 194 height 73
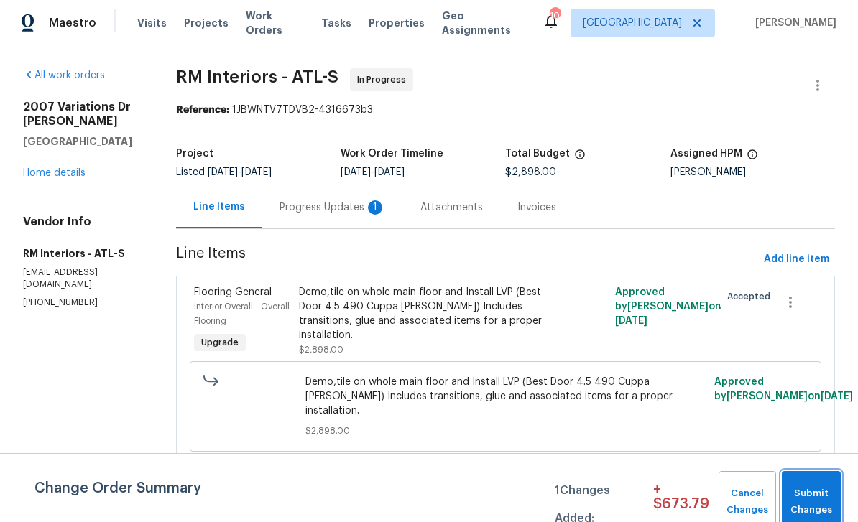
click at [827, 496] on span "Submit Changes" at bounding box center [811, 502] width 45 height 33
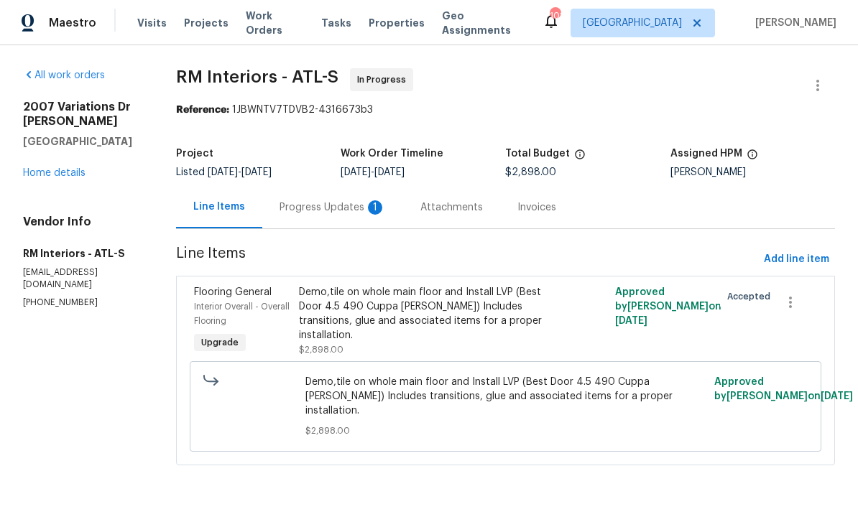
click at [321, 211] on div "Progress Updates 1" at bounding box center [332, 207] width 106 height 14
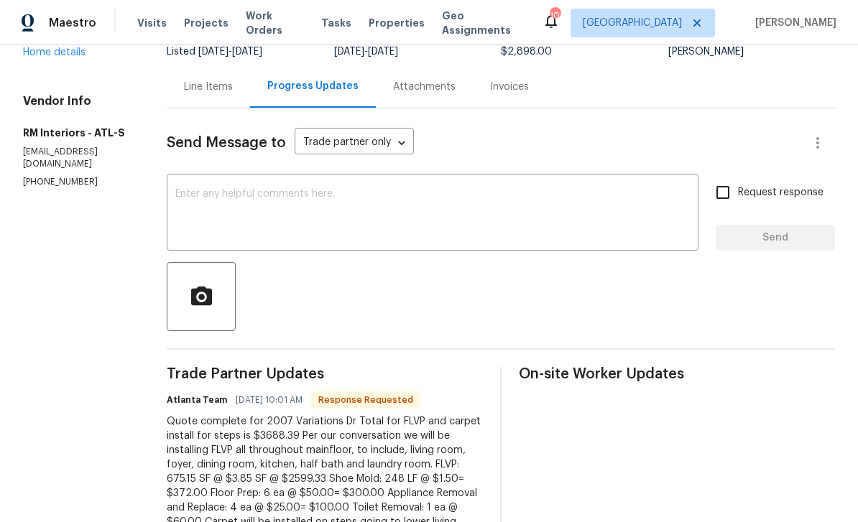
scroll to position [111, 0]
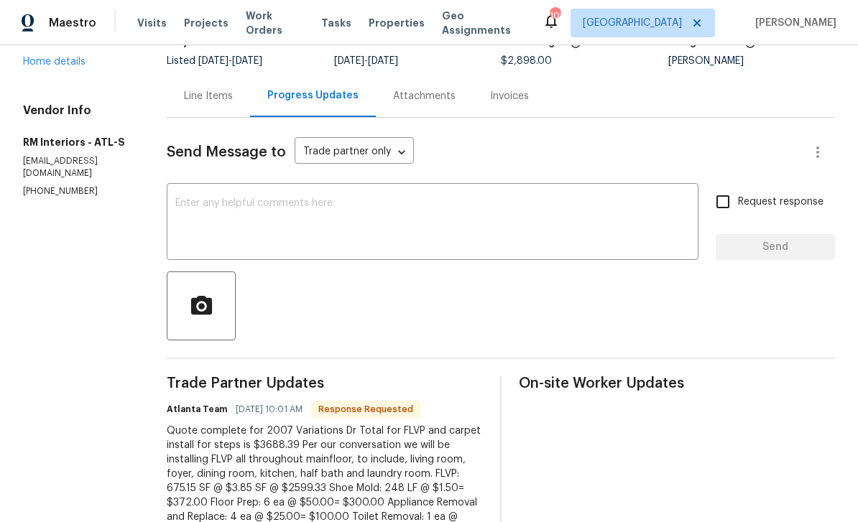
click at [211, 96] on div "Line Items" at bounding box center [208, 96] width 49 height 14
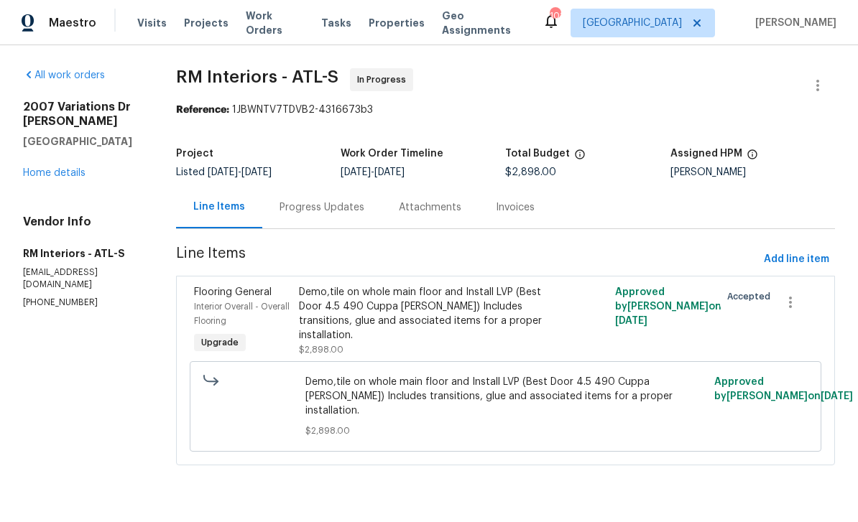
click at [333, 210] on div "Progress Updates" at bounding box center [321, 207] width 85 height 14
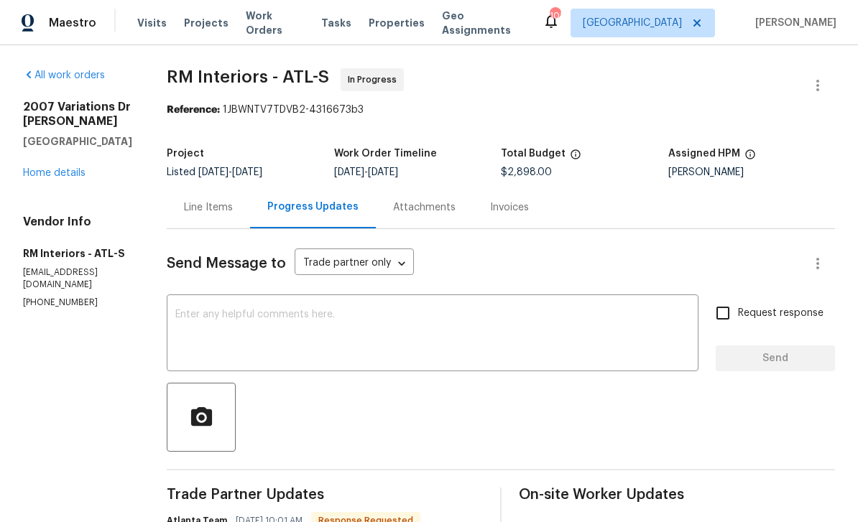
click at [211, 210] on div "Line Items" at bounding box center [208, 207] width 49 height 14
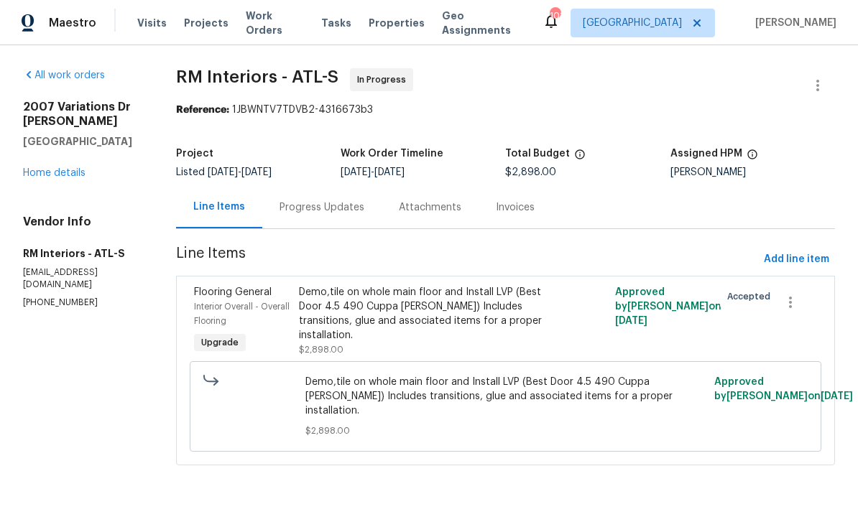
click at [353, 209] on div "Progress Updates" at bounding box center [321, 207] width 85 height 14
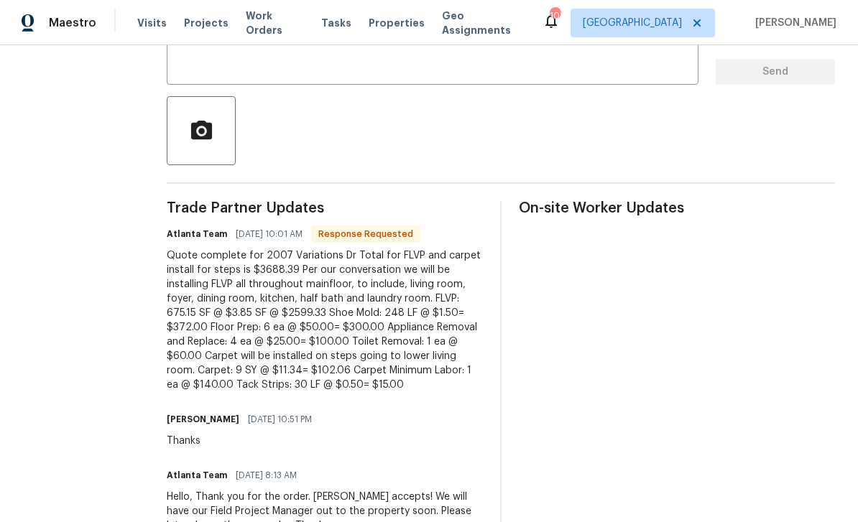
scroll to position [289, 0]
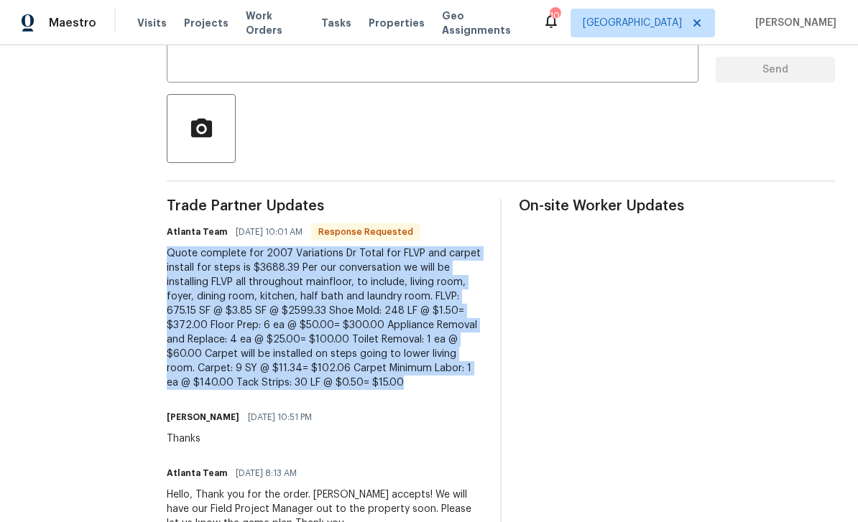
copy div "Quote complete for 2007 Variations Dr Total for FLVP and carpet install for ste…"
click at [724, 382] on div "On-site Worker Updates" at bounding box center [677, 401] width 316 height 405
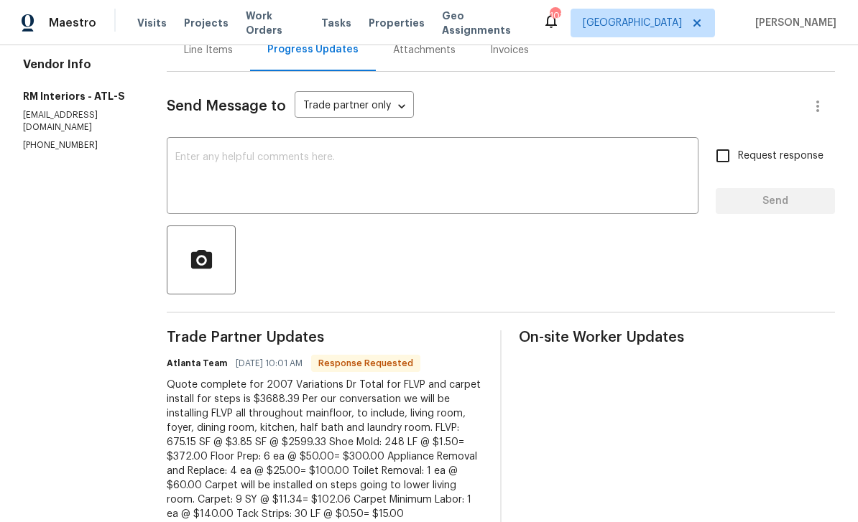
scroll to position [155, 0]
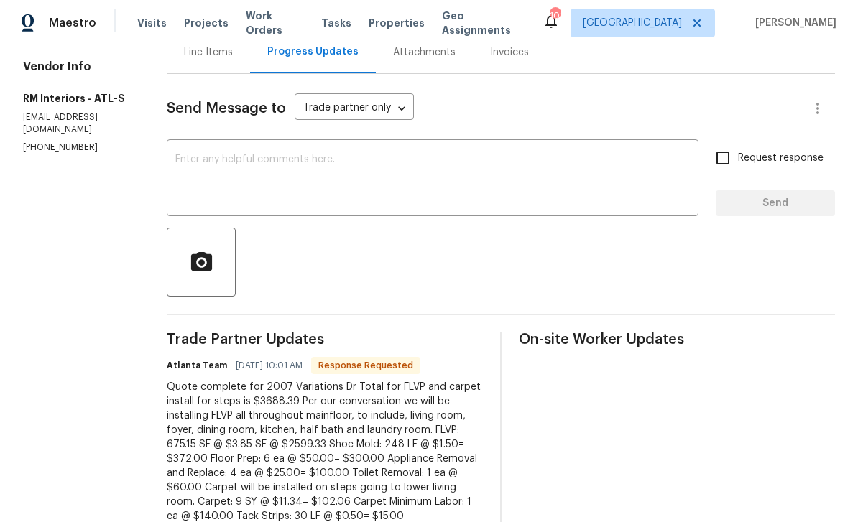
click at [202, 68] on div "Line Items" at bounding box center [208, 52] width 83 height 42
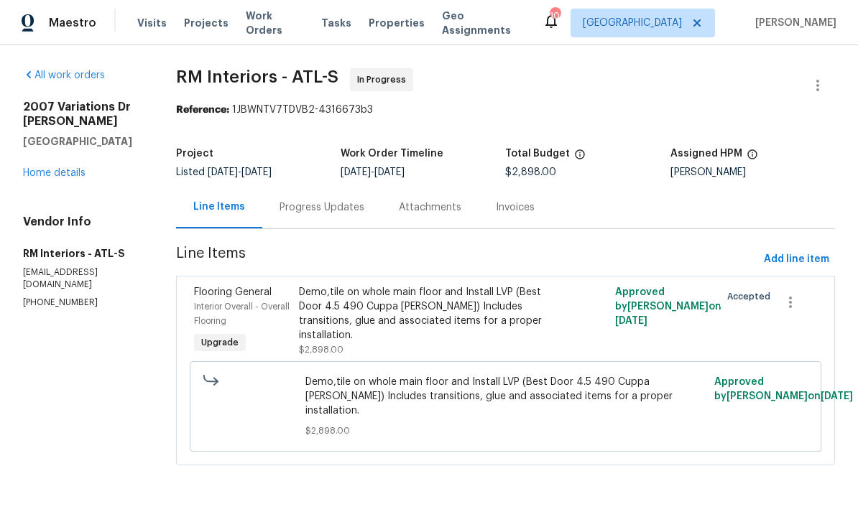
click at [325, 308] on div "Demo,tile on whole main floor and Install LVP (Best Door 4.5 490 Cuppa [PERSON_…" at bounding box center [426, 313] width 254 height 57
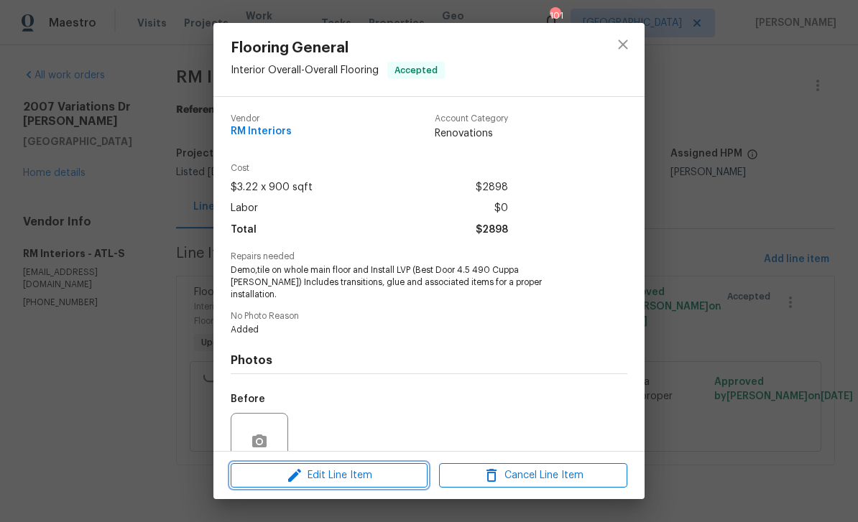
click at [336, 481] on span "Edit Line Item" at bounding box center [329, 476] width 188 height 18
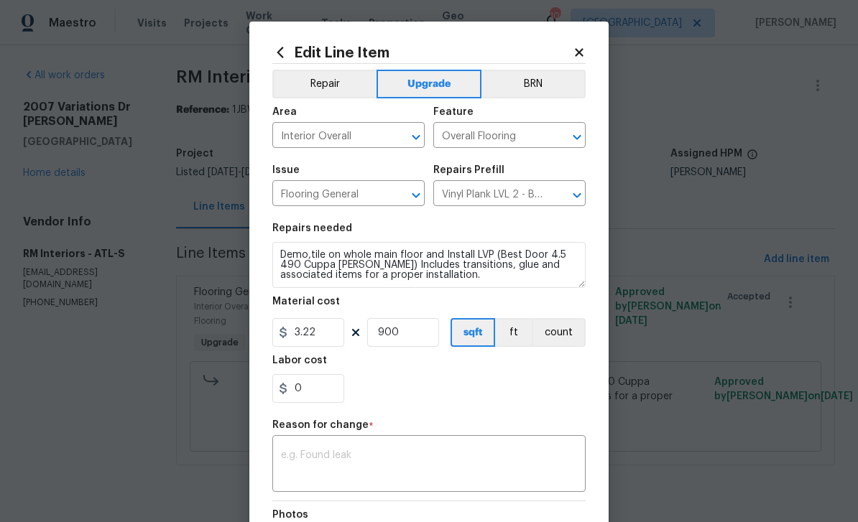
click at [403, 458] on textarea at bounding box center [429, 465] width 296 height 30
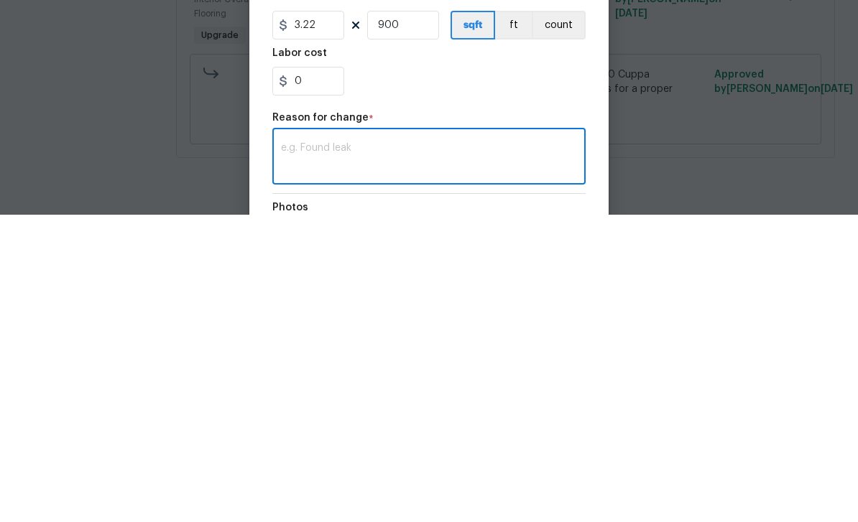
click at [315, 450] on textarea at bounding box center [429, 465] width 296 height 30
paste textarea "Quote complete for 2007 Variations Dr Total for FLVP and carpet install for ste…"
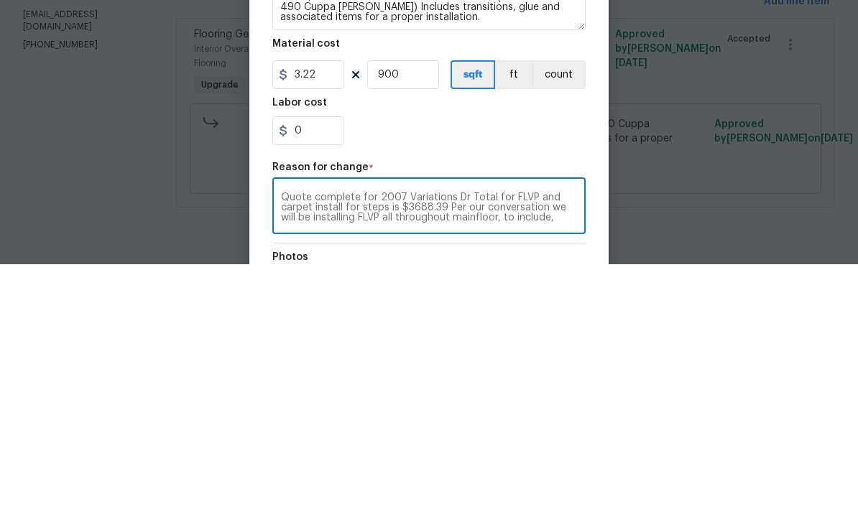
type textarea "Quote complete for 2007 Variations Dr Total for FLVP and carpet install for ste…"
click at [322, 318] on input "3.22" at bounding box center [308, 332] width 72 height 29
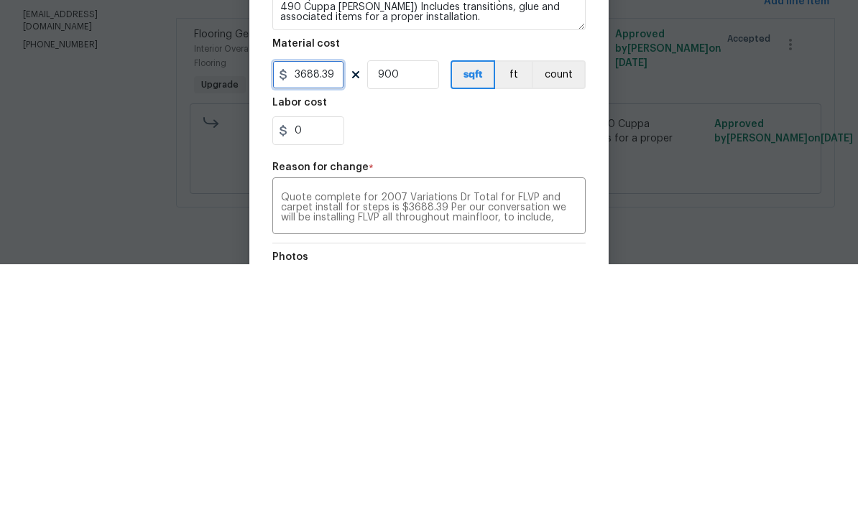
type input "3688.39"
click at [418, 318] on input "900" at bounding box center [403, 332] width 72 height 29
type input "1"
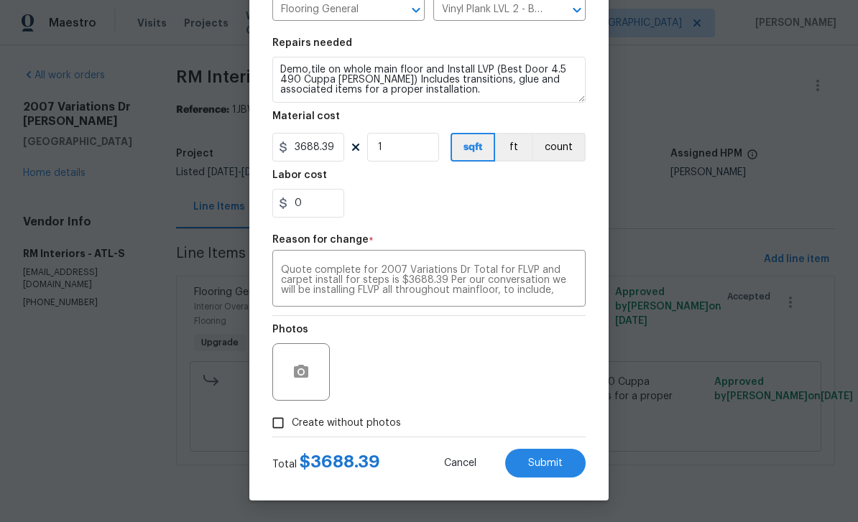
scroll to position [188, 0]
click at [570, 463] on button "Submit" at bounding box center [545, 463] width 80 height 29
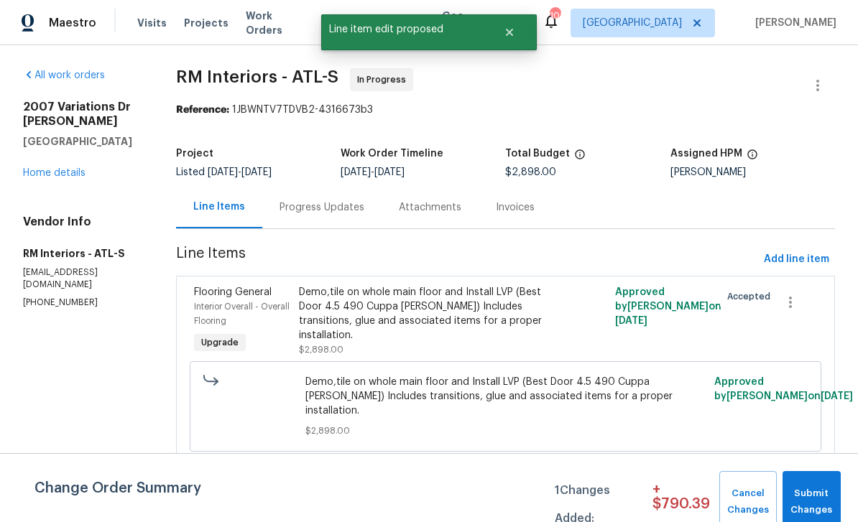
scroll to position [0, 0]
click at [812, 506] on span "Submit Changes" at bounding box center [811, 502] width 44 height 33
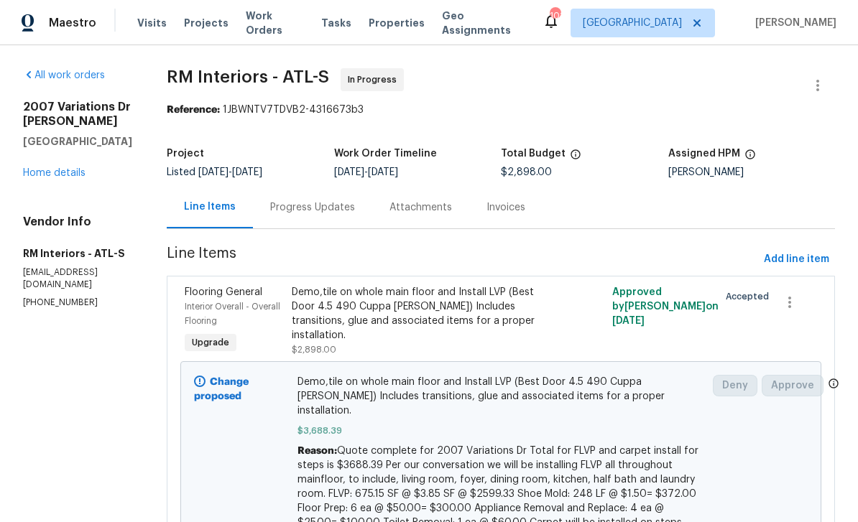
click at [306, 210] on div "Progress Updates" at bounding box center [312, 207] width 85 height 14
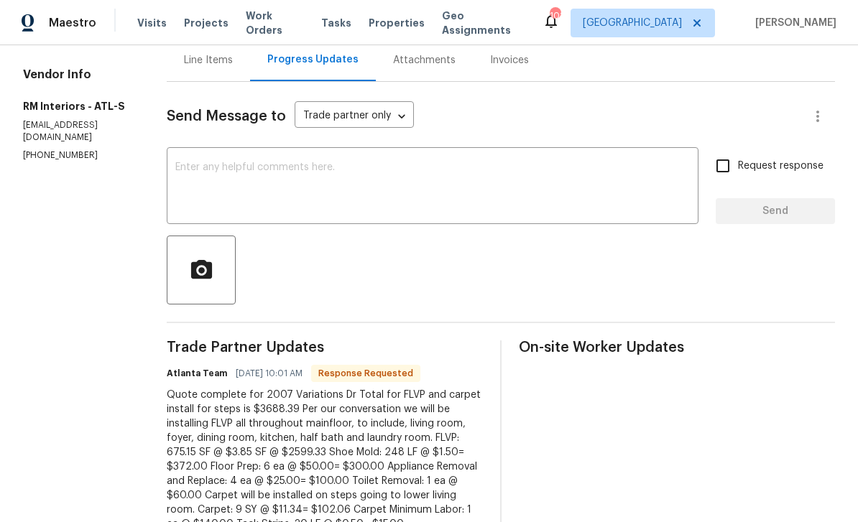
scroll to position [147, 0]
click at [664, 175] on textarea at bounding box center [432, 188] width 514 height 50
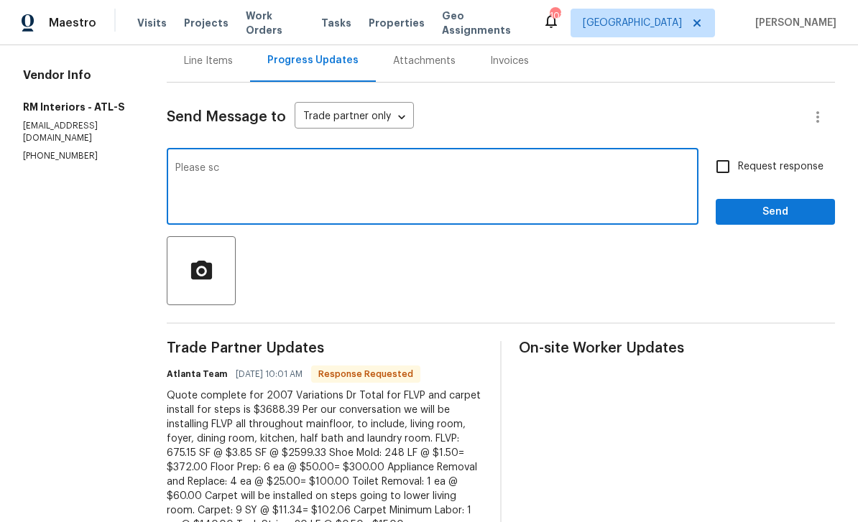
click at [276, 118] on div "Send Message to Trade partner only Trade partner only ​" at bounding box center [483, 117] width 633 height 34
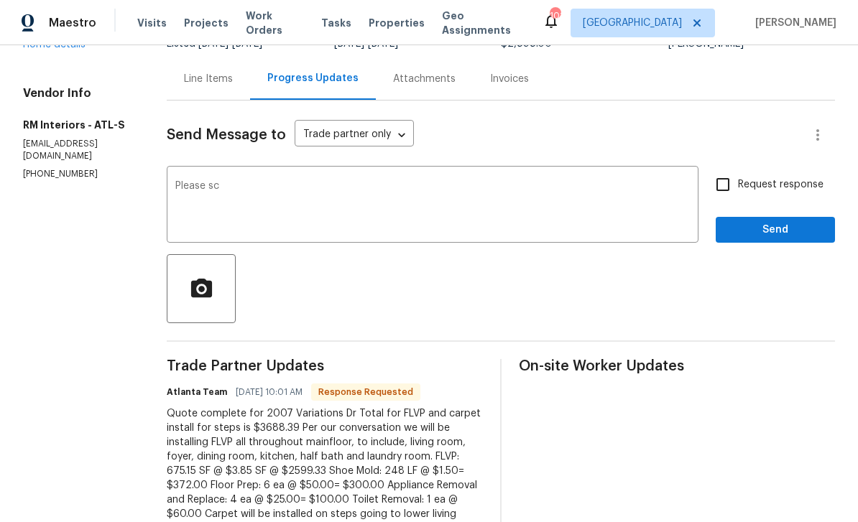
scroll to position [123, 0]
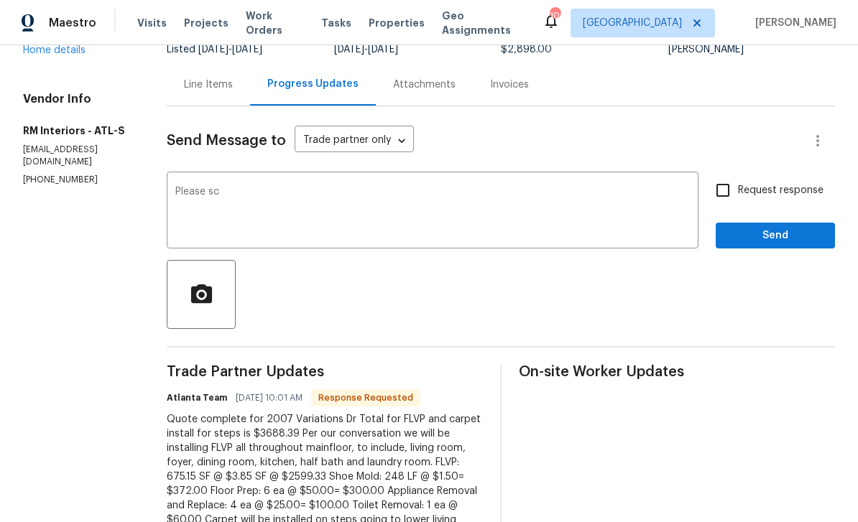
click at [229, 206] on textarea "Please sc" at bounding box center [432, 212] width 514 height 50
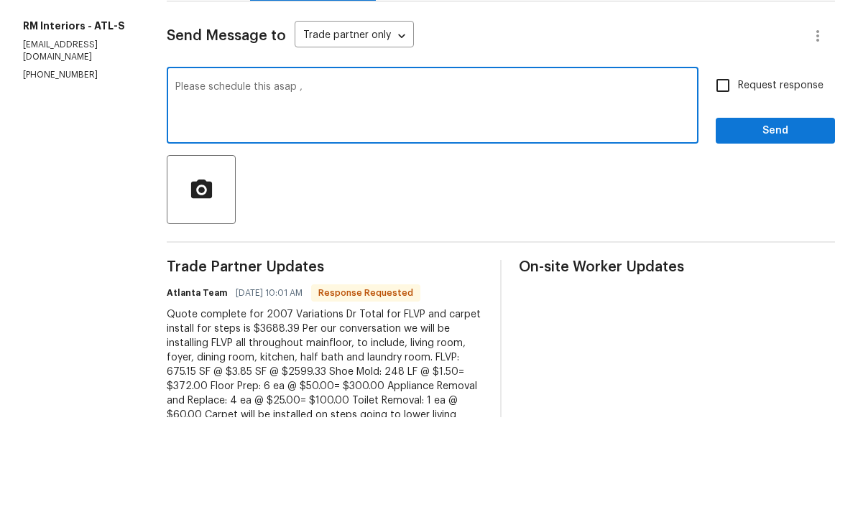
click at [291, 48] on body "Maestro Visits Projects Work Orders Tasks Properties Geo Assignments 101 Atlant…" at bounding box center [429, 261] width 858 height 522
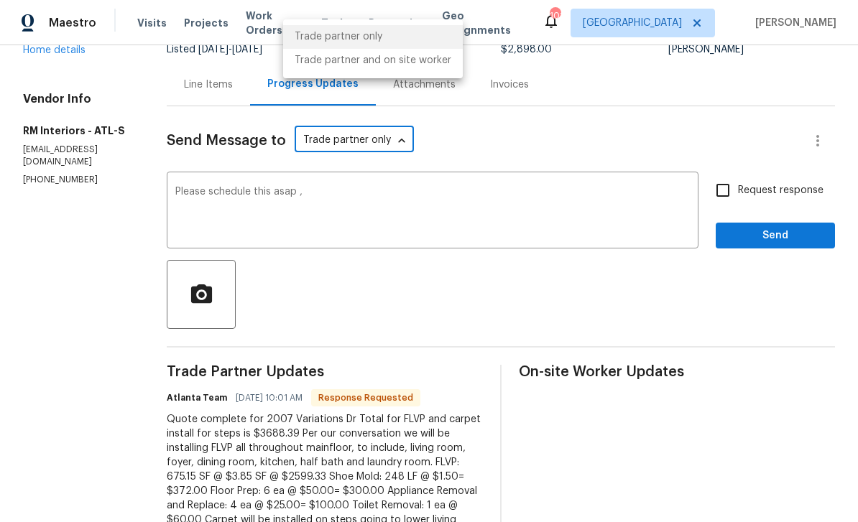
click at [647, 150] on div at bounding box center [429, 261] width 858 height 522
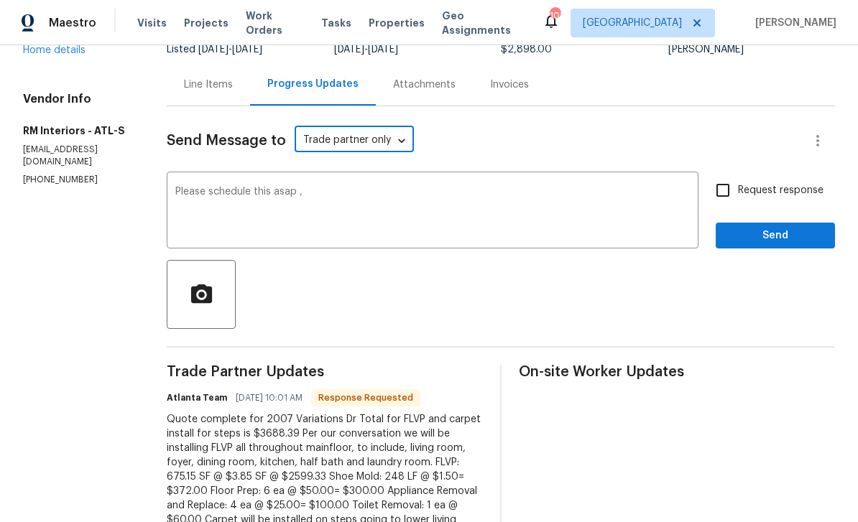
click at [659, 187] on textarea "Please schedule this asap ," at bounding box center [432, 212] width 514 height 50
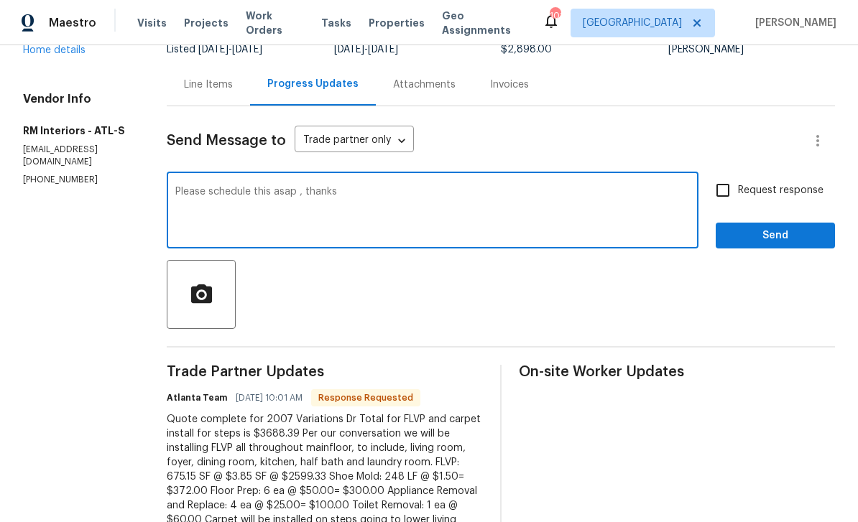
type textarea "Please schedule this asap , thanks"
click at [717, 175] on input "Request response" at bounding box center [722, 190] width 30 height 30
checkbox input "true"
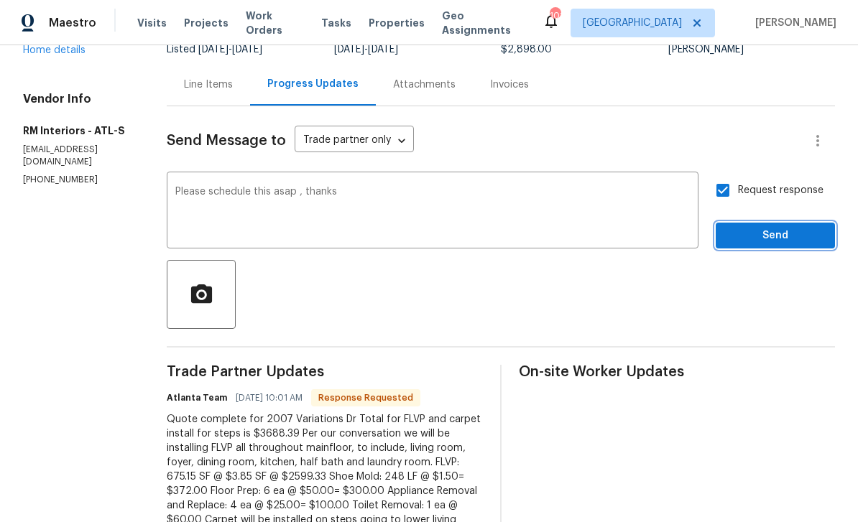
click at [789, 227] on span "Send" at bounding box center [775, 236] width 96 height 18
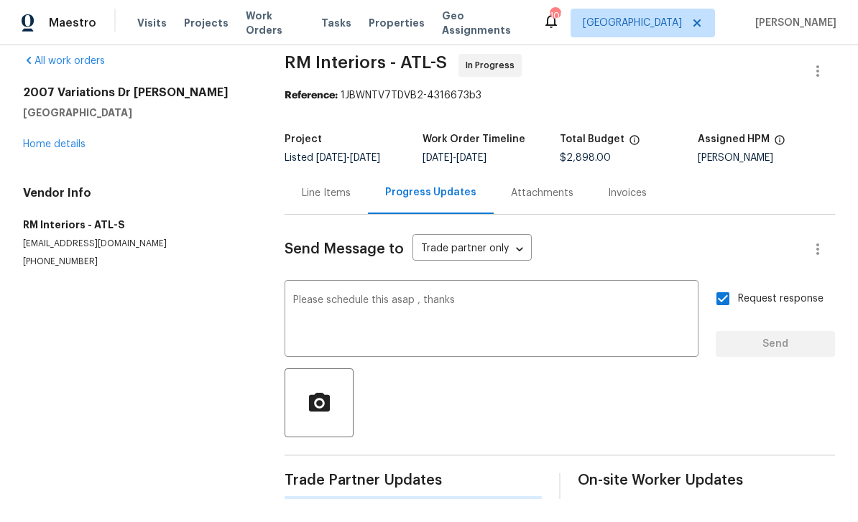
scroll to position [0, 0]
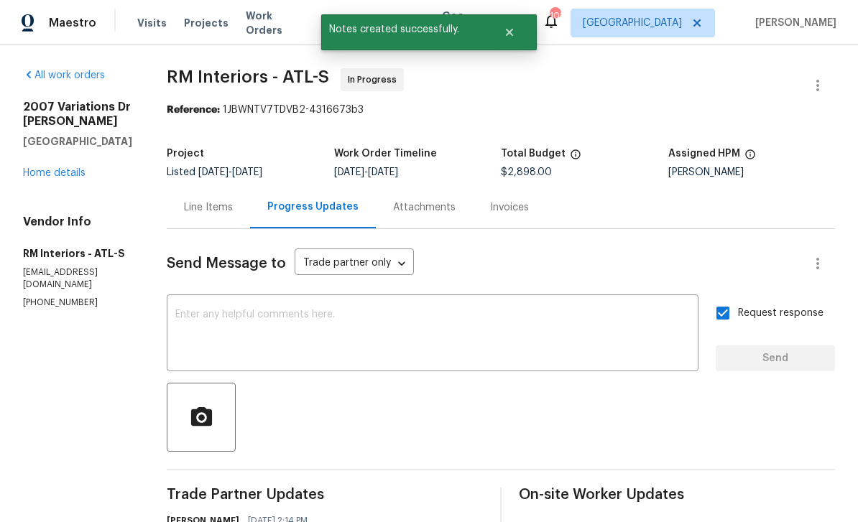
click at [57, 168] on link "Home details" at bounding box center [54, 173] width 62 height 10
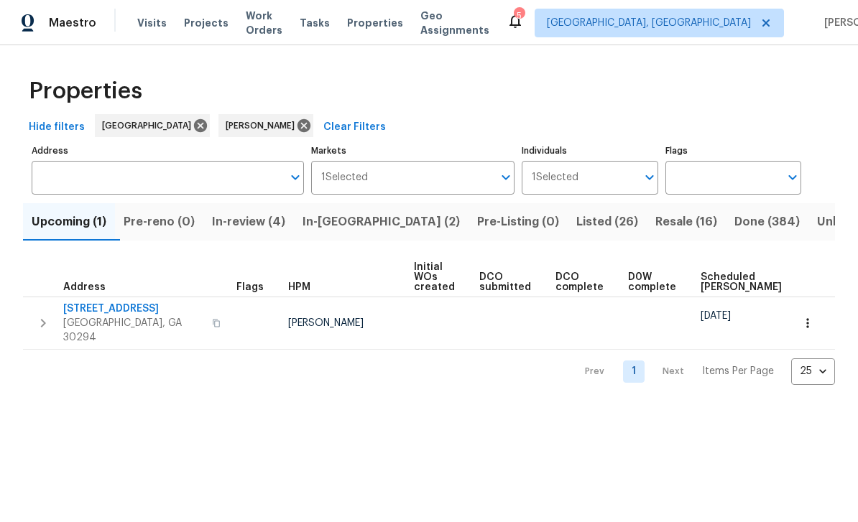
click at [243, 229] on span "In-review (4)" at bounding box center [248, 222] width 73 height 20
